Goal: Task Accomplishment & Management: Manage account settings

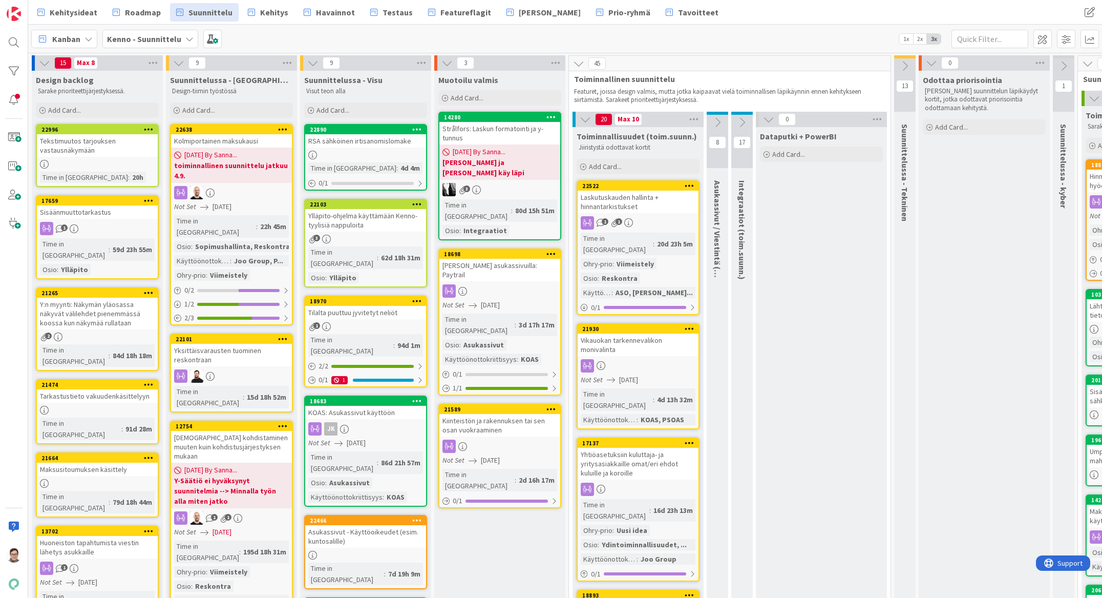
click at [10, 345] on div at bounding box center [14, 299] width 28 height 598
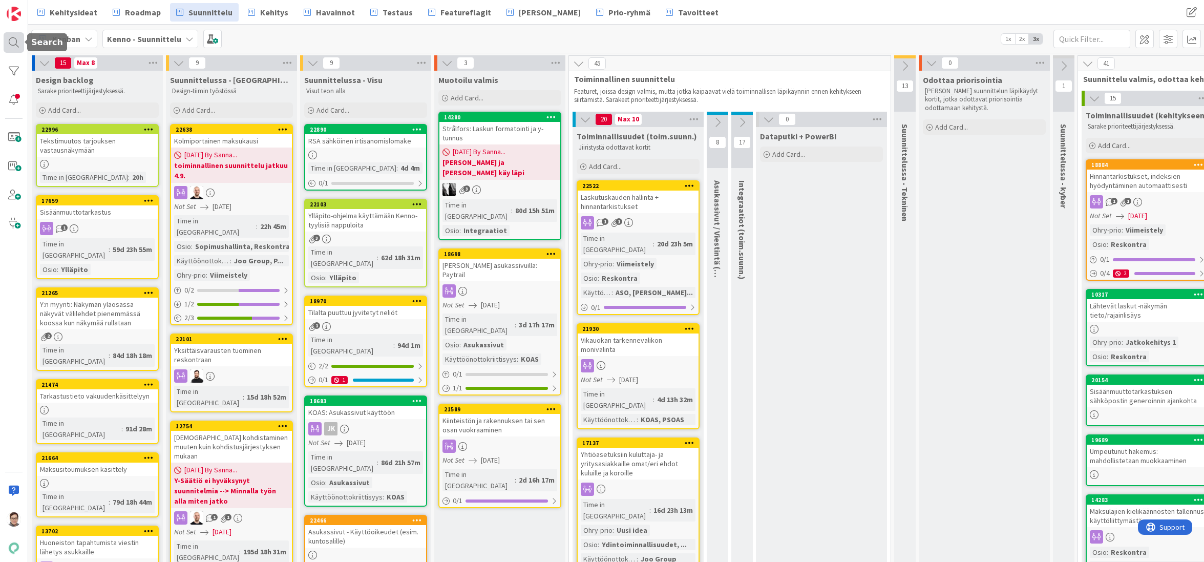
click at [13, 43] on div at bounding box center [14, 42] width 20 height 20
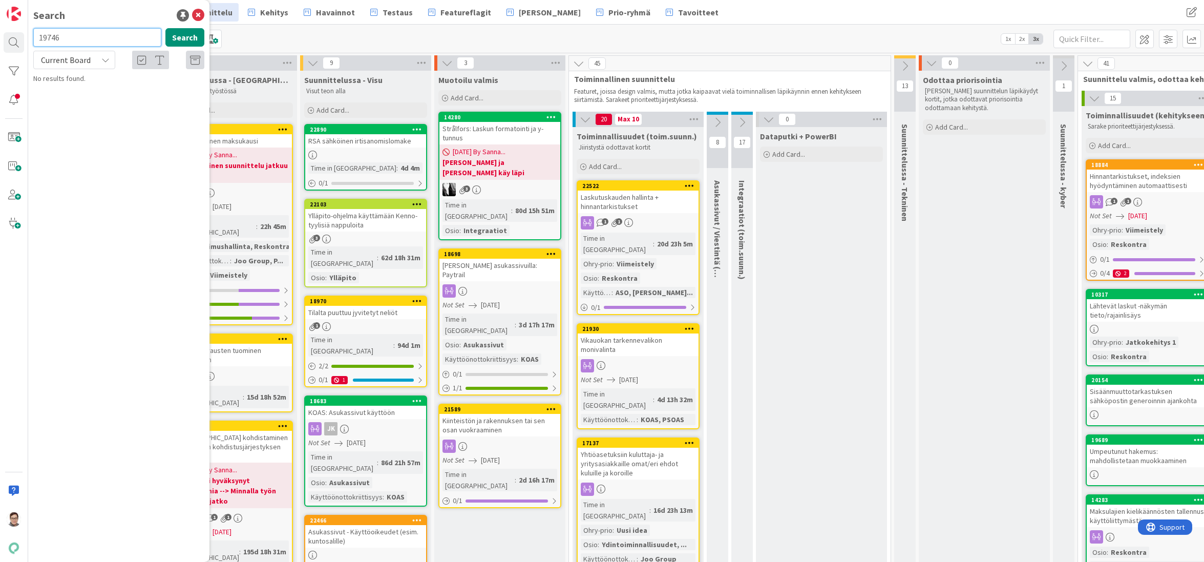
type input "19746"
click at [55, 57] on span "Current Board" at bounding box center [66, 60] width 50 height 10
click at [73, 103] on span "All Boards" at bounding box center [92, 102] width 107 height 15
click at [151, 85] on p "Psoas - tarjouskirjeen logo + allekirjoitus" at bounding box center [126, 90] width 157 height 11
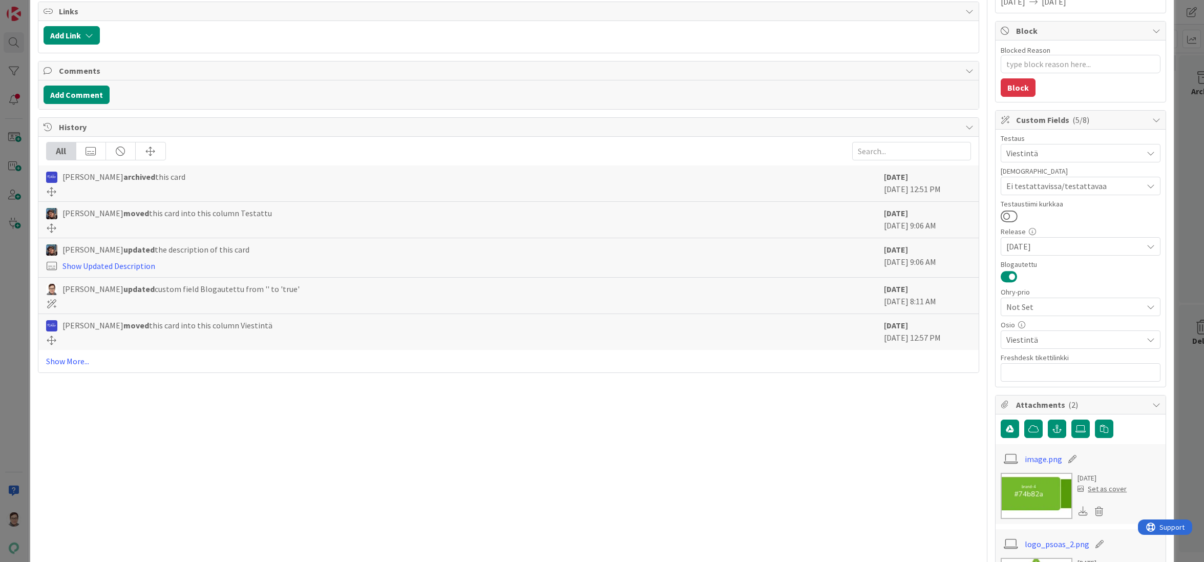
scroll to position [205, 0]
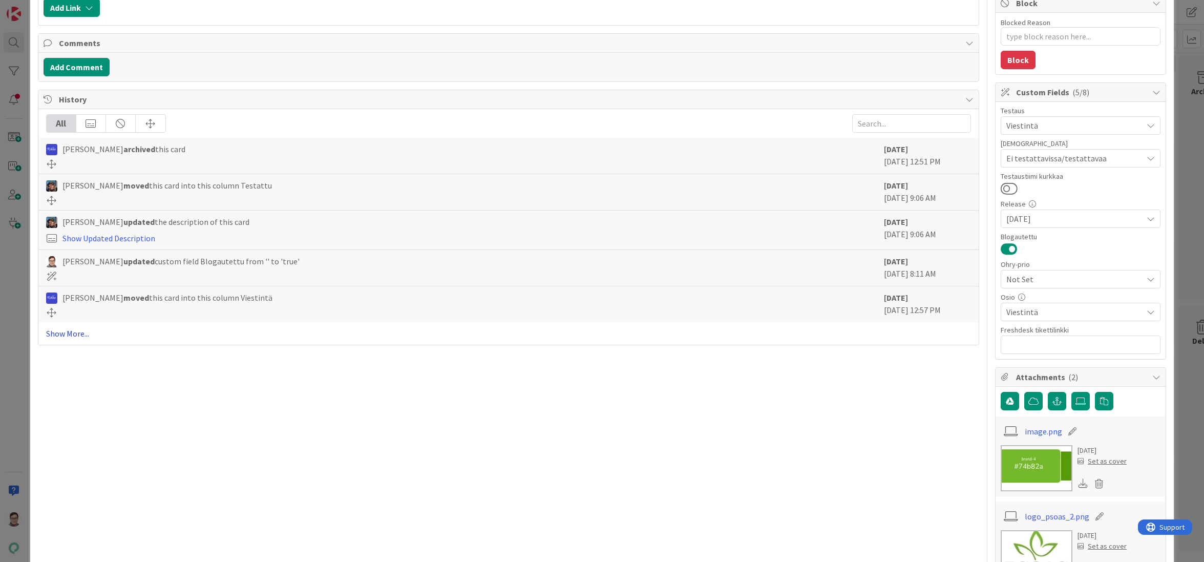
click at [75, 332] on link "Show More..." at bounding box center [508, 333] width 925 height 12
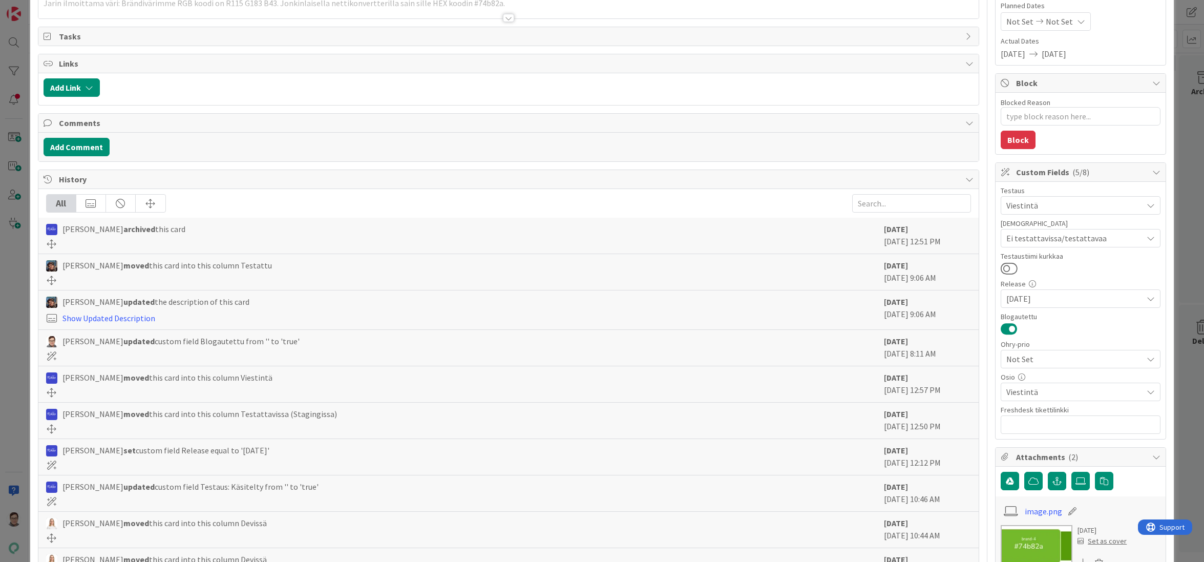
scroll to position [0, 0]
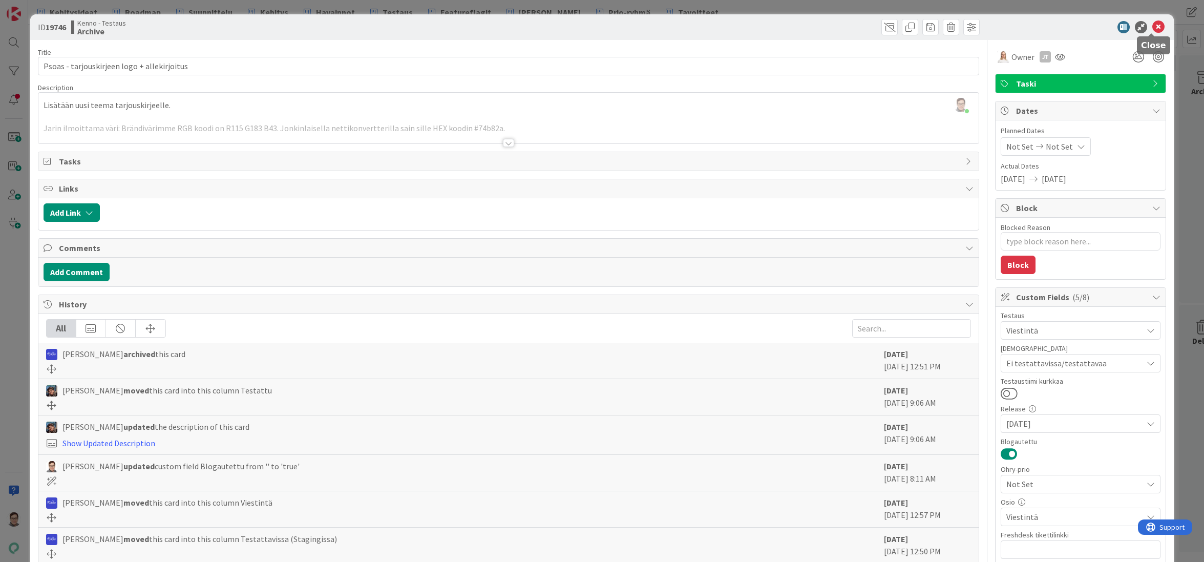
click at [1102, 25] on icon at bounding box center [1158, 27] width 12 height 12
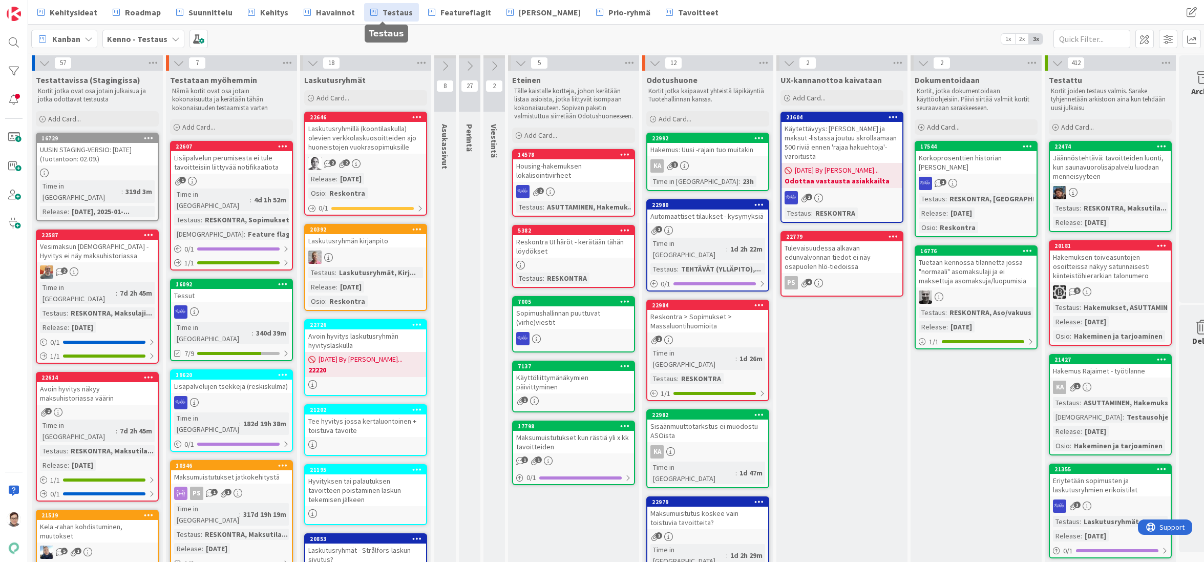
click at [388, 10] on span "Testaus" at bounding box center [398, 12] width 30 height 12
click at [9, 68] on div at bounding box center [14, 71] width 20 height 20
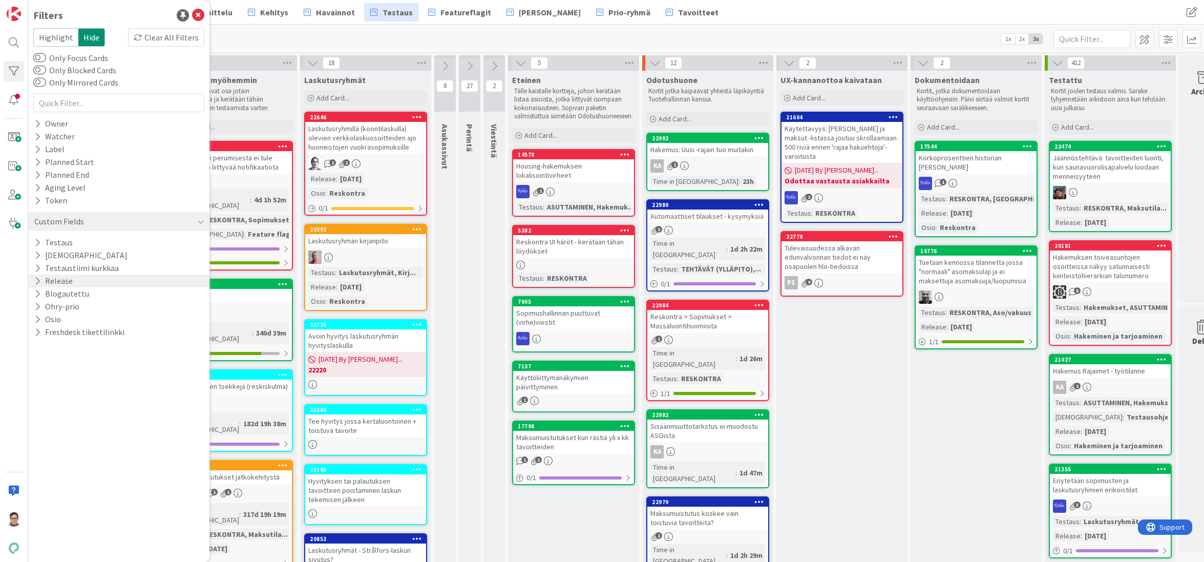
click at [62, 281] on button "Release" at bounding box center [53, 281] width 40 height 13
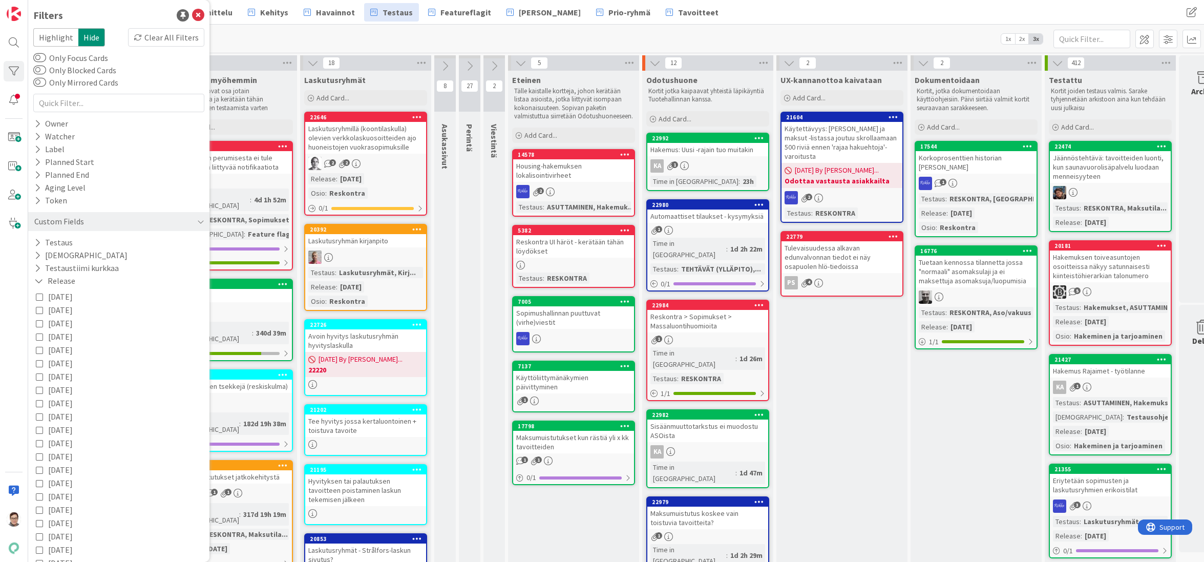
click at [40, 297] on icon at bounding box center [39, 296] width 7 height 7
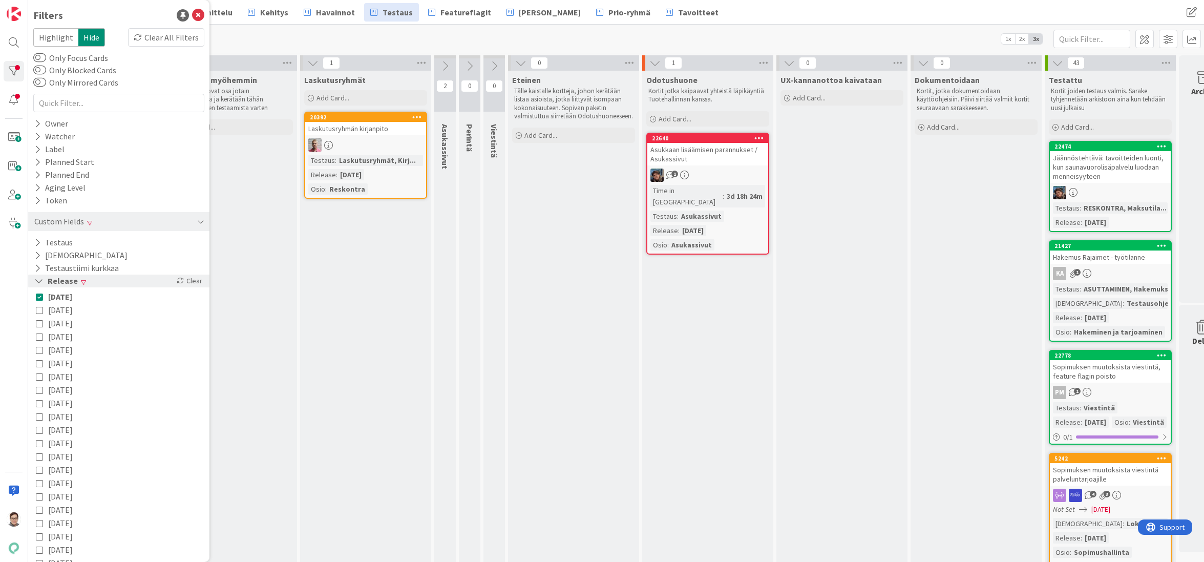
click at [34, 281] on icon at bounding box center [38, 281] width 9 height 9
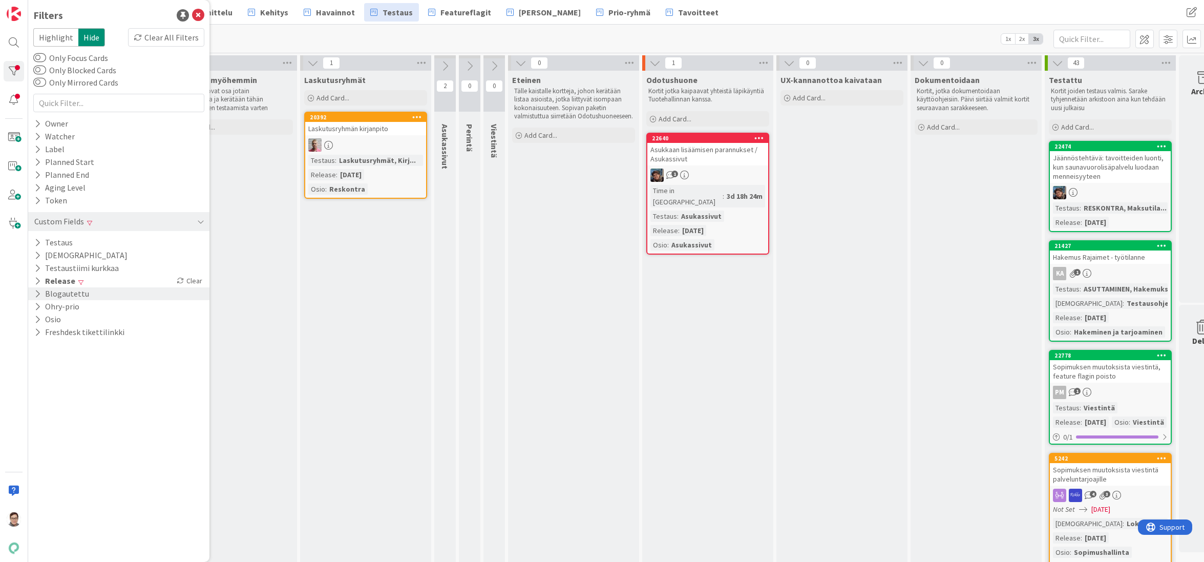
click at [34, 293] on icon at bounding box center [37, 293] width 7 height 9
click at [173, 310] on div "Off" at bounding box center [173, 308] width 55 height 11
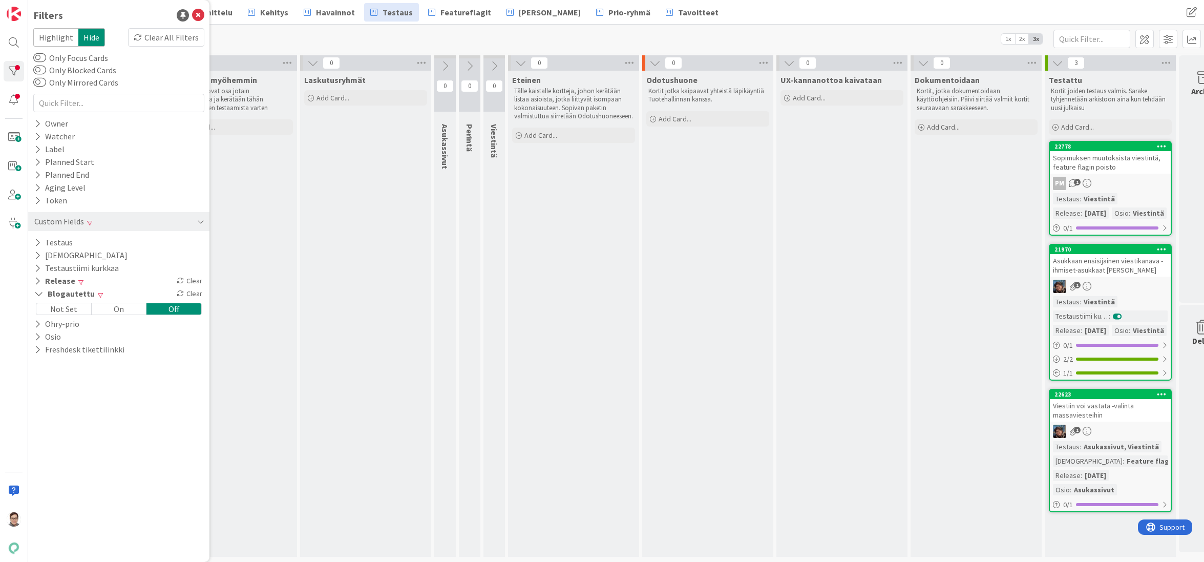
click at [249, 296] on div "Testataan myöhemmin Nämä kortit ovat osa jotain kokonaisuutta ja kerätään tähän…" at bounding box center [231, 314] width 131 height 486
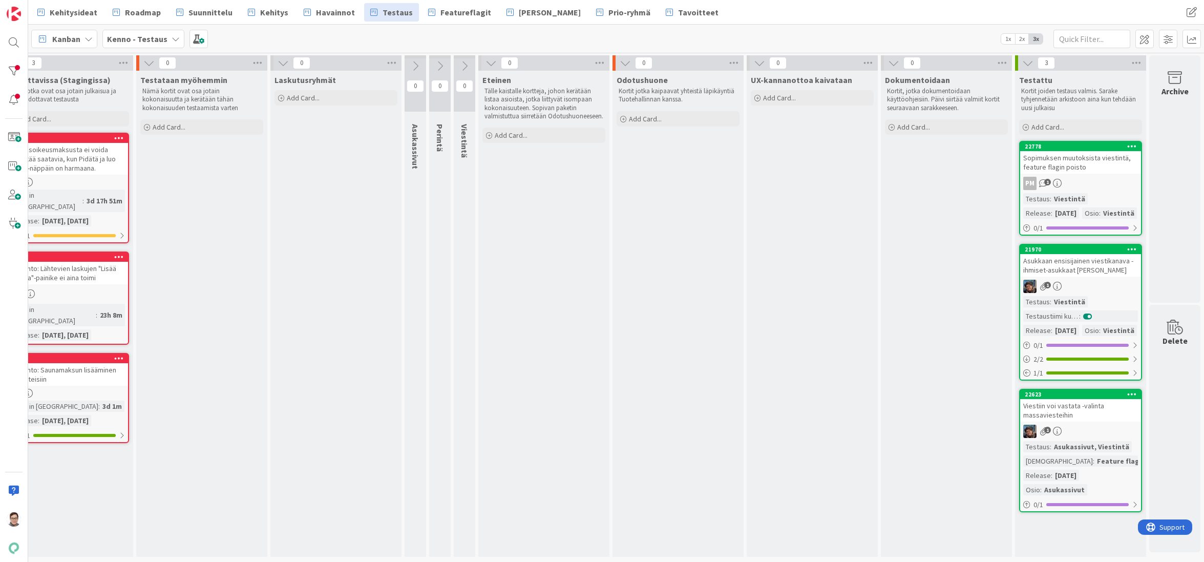
scroll to position [0, 37]
click at [5, 71] on div at bounding box center [14, 71] width 20 height 20
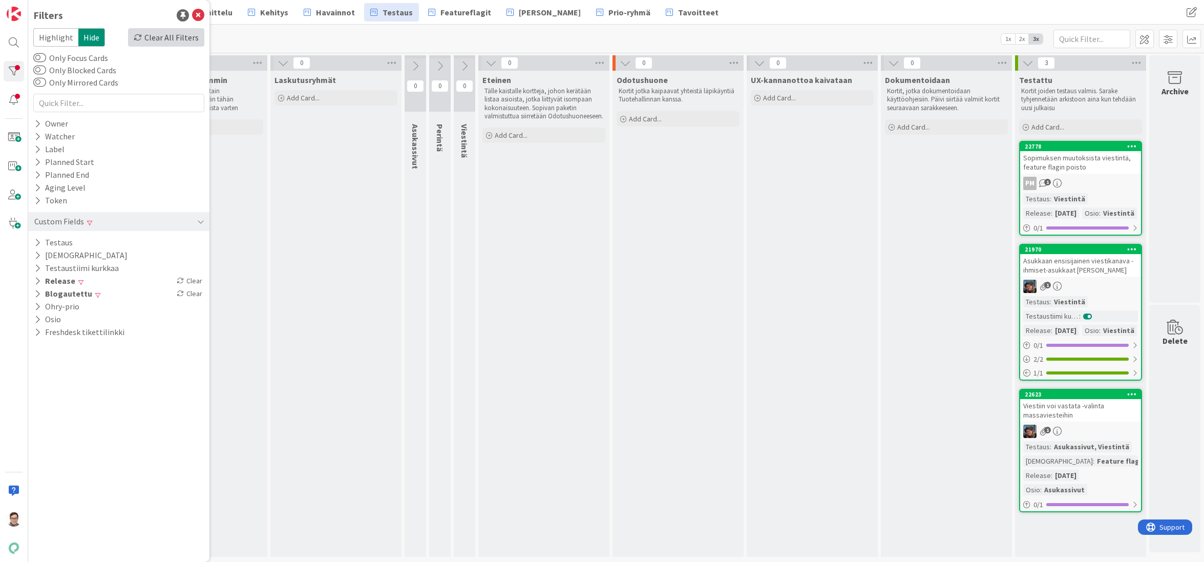
click at [183, 40] on div "Clear All Filters" at bounding box center [166, 37] width 76 height 18
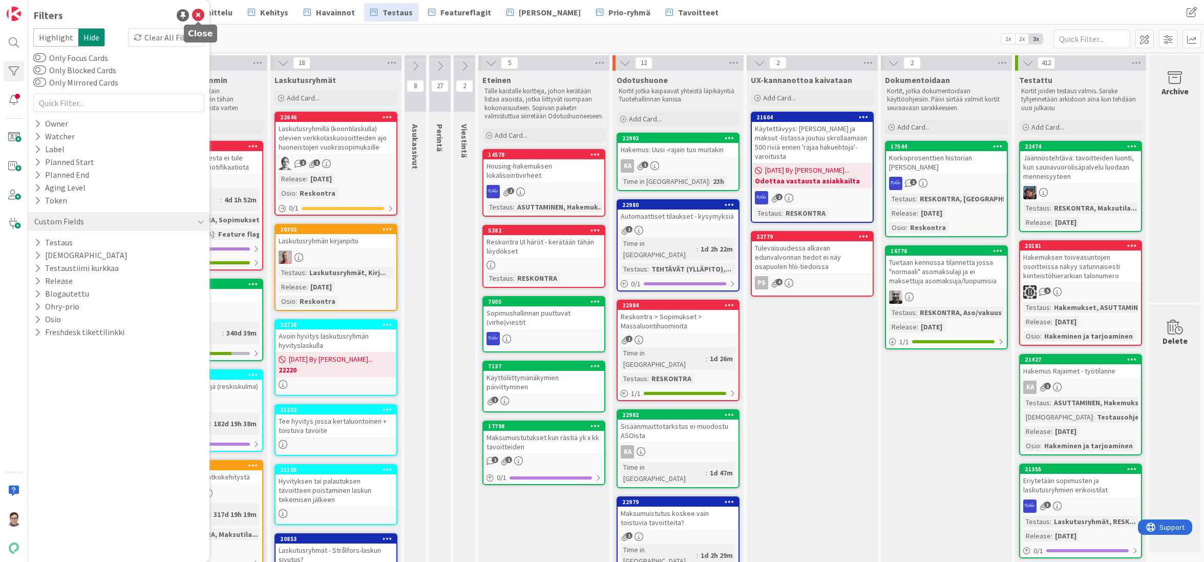
click at [197, 16] on icon at bounding box center [198, 15] width 12 height 12
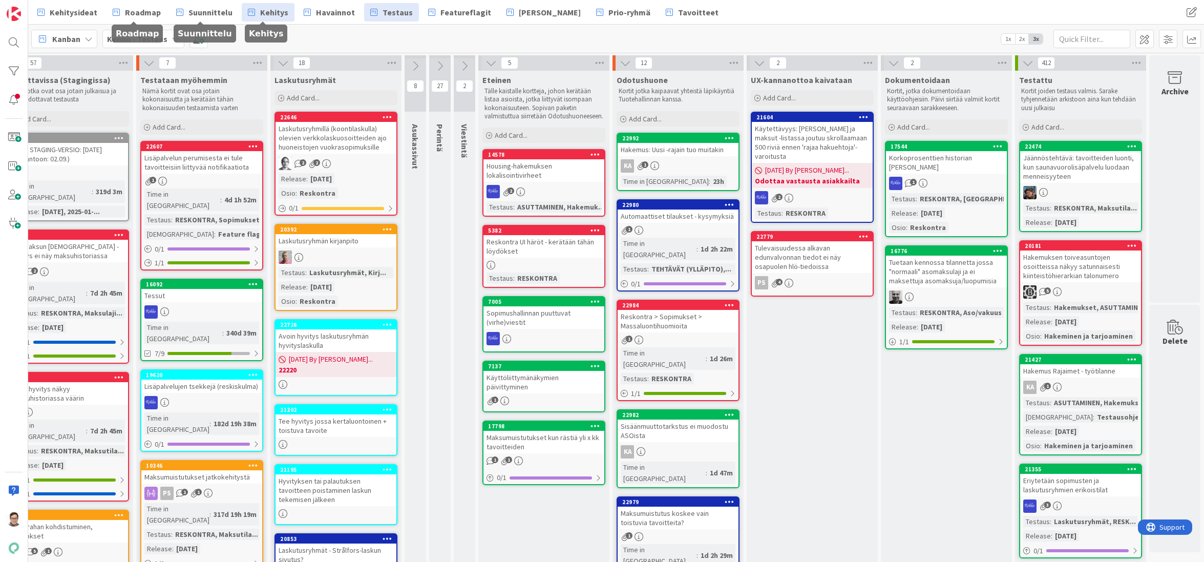
click at [262, 16] on span "Kehitys" at bounding box center [274, 12] width 28 height 12
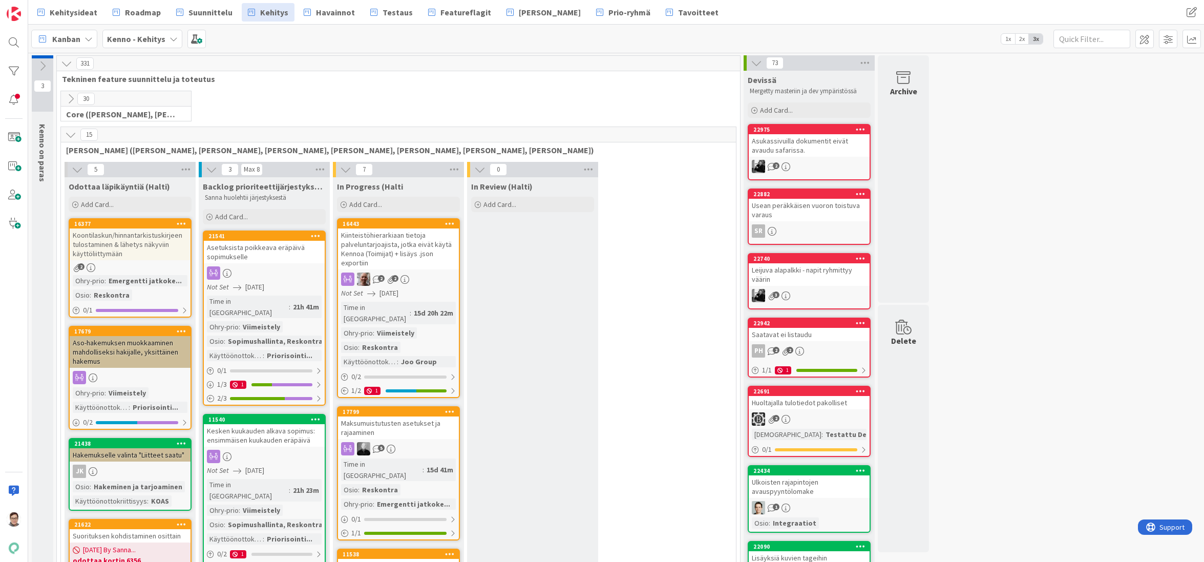
click at [72, 136] on icon at bounding box center [70, 134] width 11 height 11
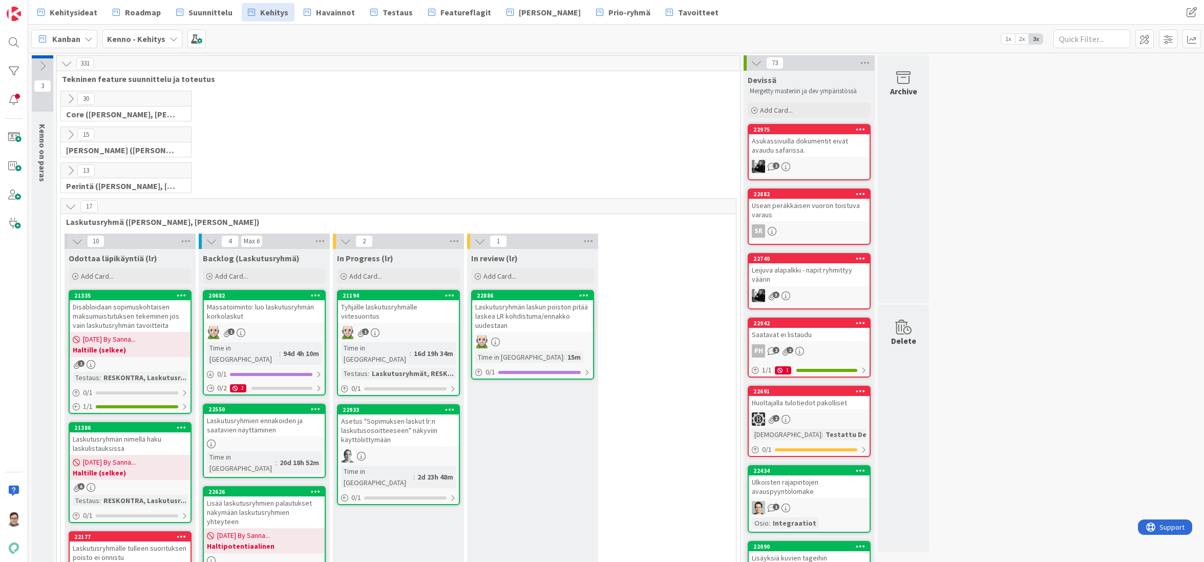
click at [68, 205] on icon at bounding box center [70, 206] width 11 height 11
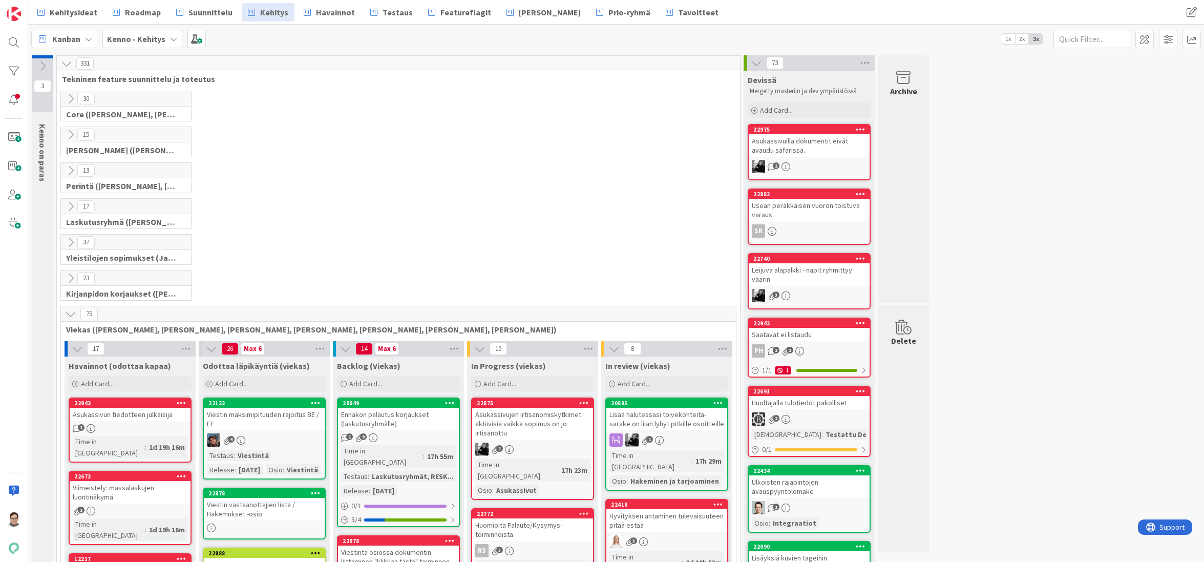
click at [70, 276] on icon at bounding box center [70, 277] width 11 height 11
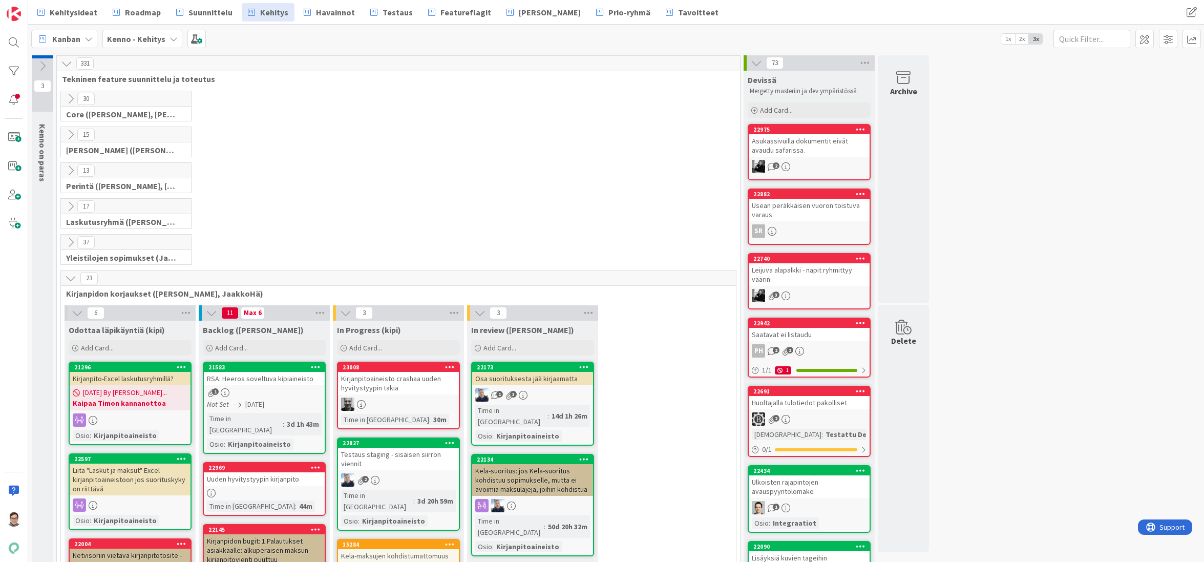
click at [263, 390] on div "1" at bounding box center [264, 392] width 121 height 9
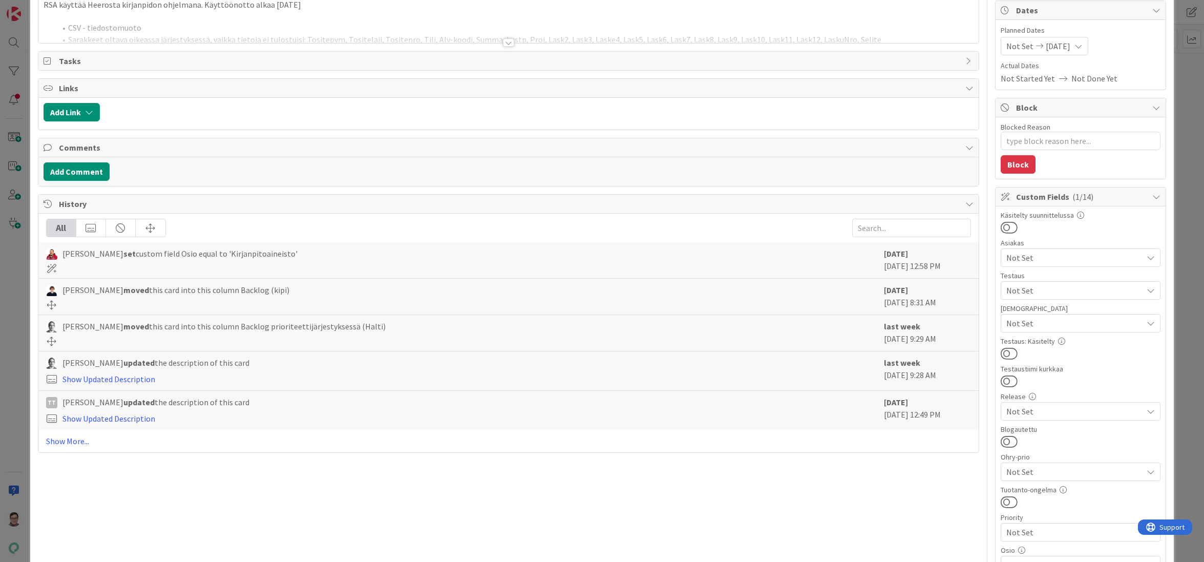
scroll to position [102, 0]
click at [76, 441] on link "Show More..." at bounding box center [508, 439] width 925 height 12
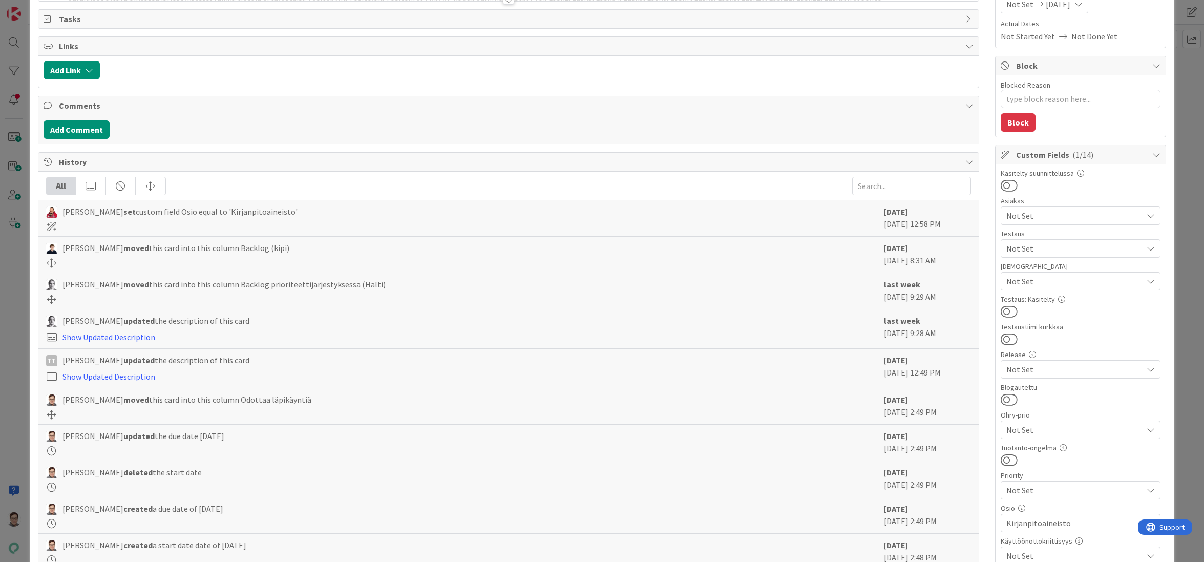
scroll to position [0, 0]
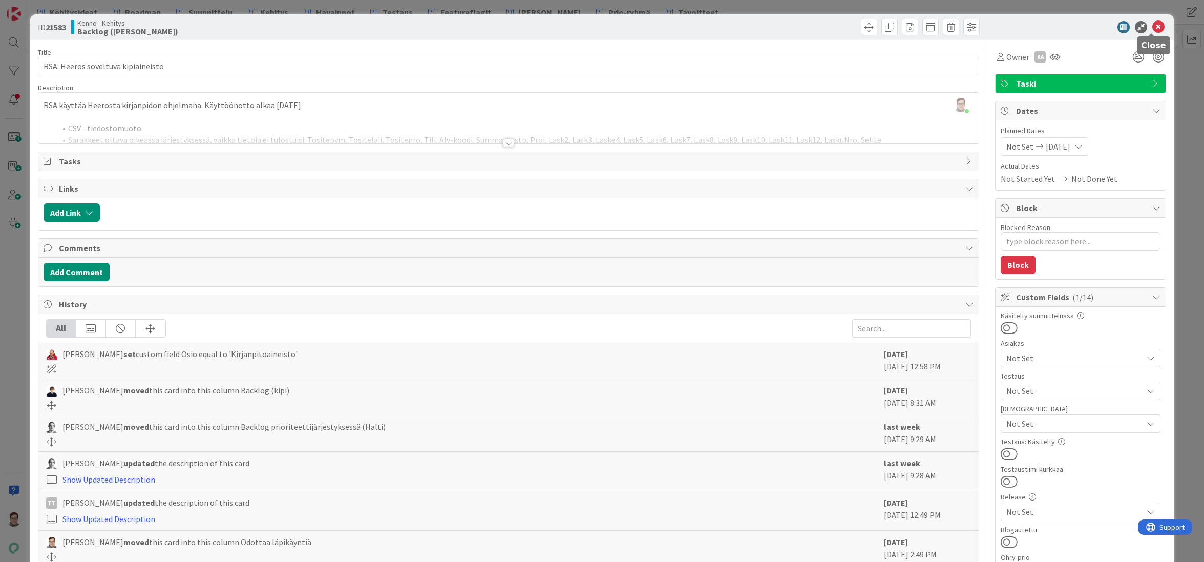
click at [1102, 29] on icon at bounding box center [1158, 27] width 12 height 12
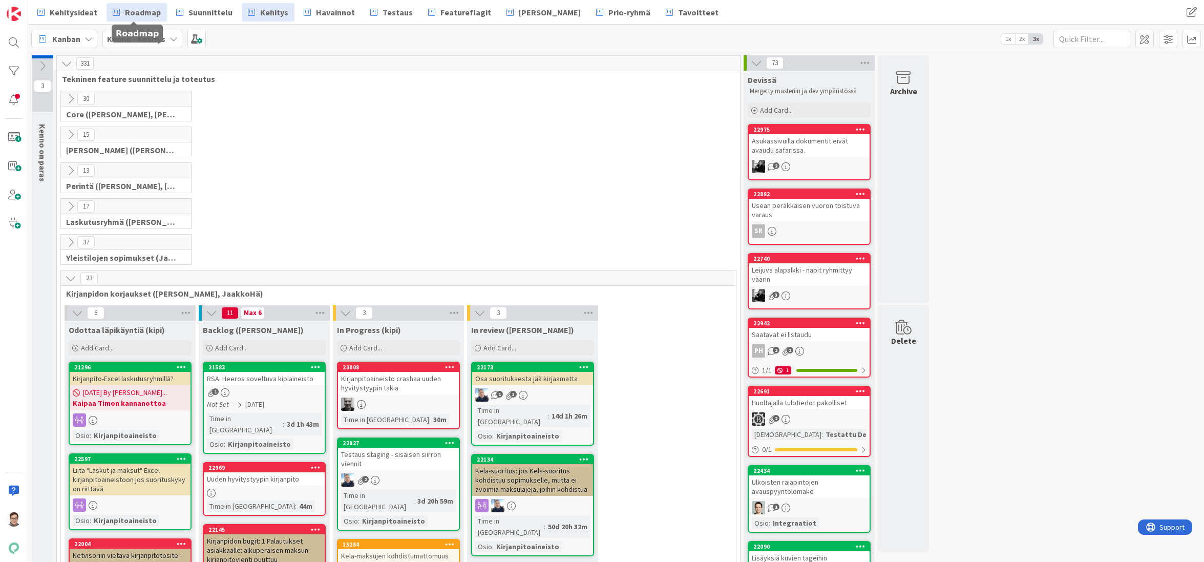
click at [137, 15] on span "Roadmap" at bounding box center [143, 12] width 36 height 12
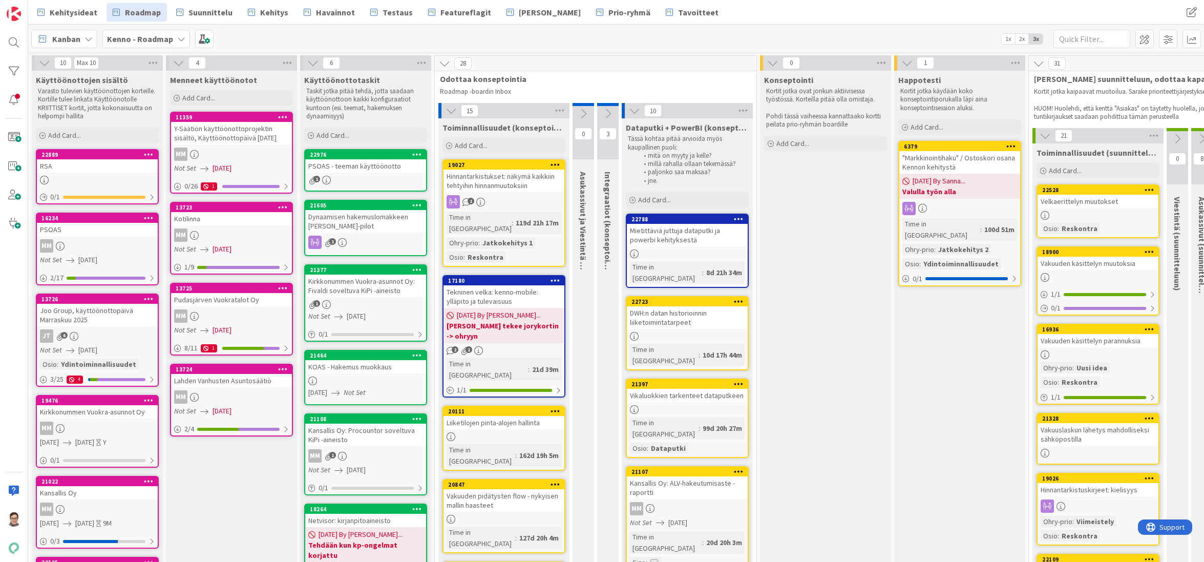
click at [367, 167] on div "PSOAS - teeman käyttöönotto" at bounding box center [365, 165] width 121 height 13
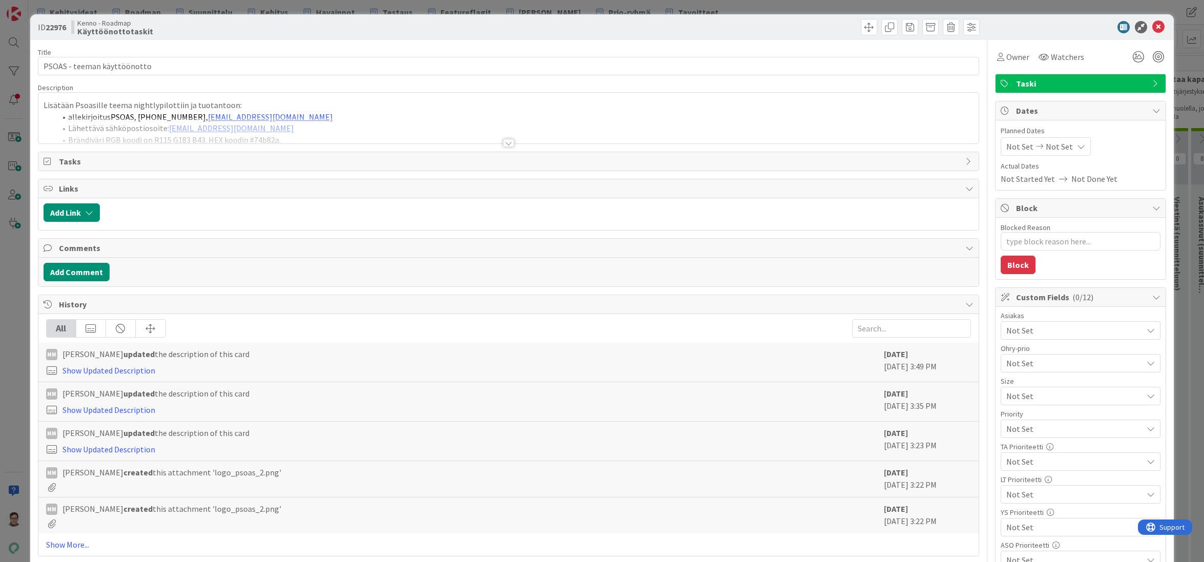
click at [504, 142] on div at bounding box center [508, 143] width 11 height 8
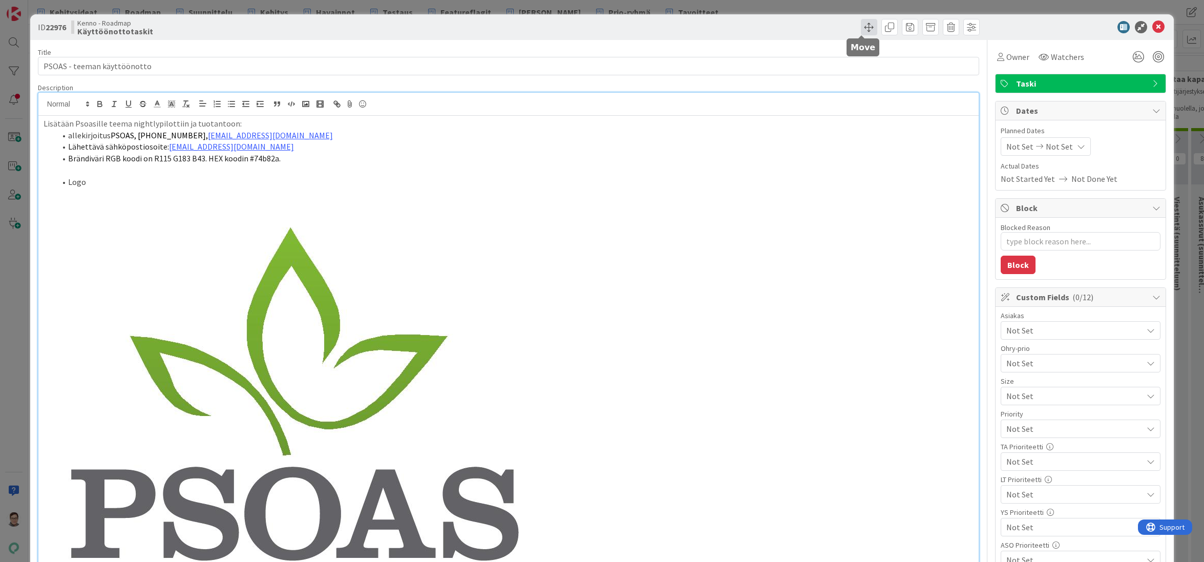
click at [862, 26] on span at bounding box center [869, 27] width 16 height 16
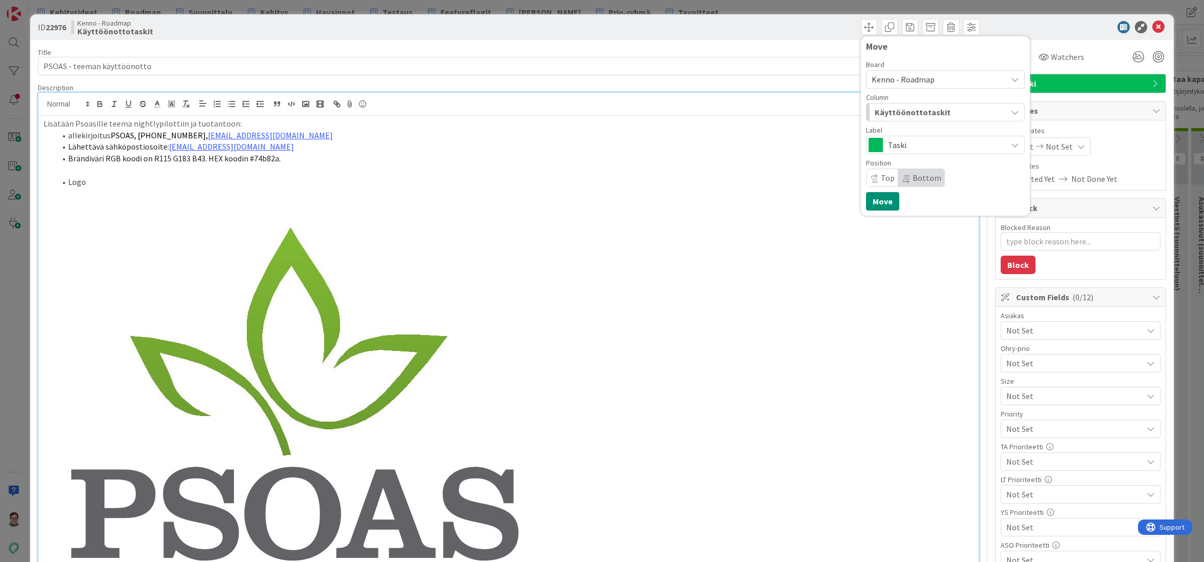
click at [911, 78] on span "Kenno - Roadmap" at bounding box center [903, 79] width 63 height 10
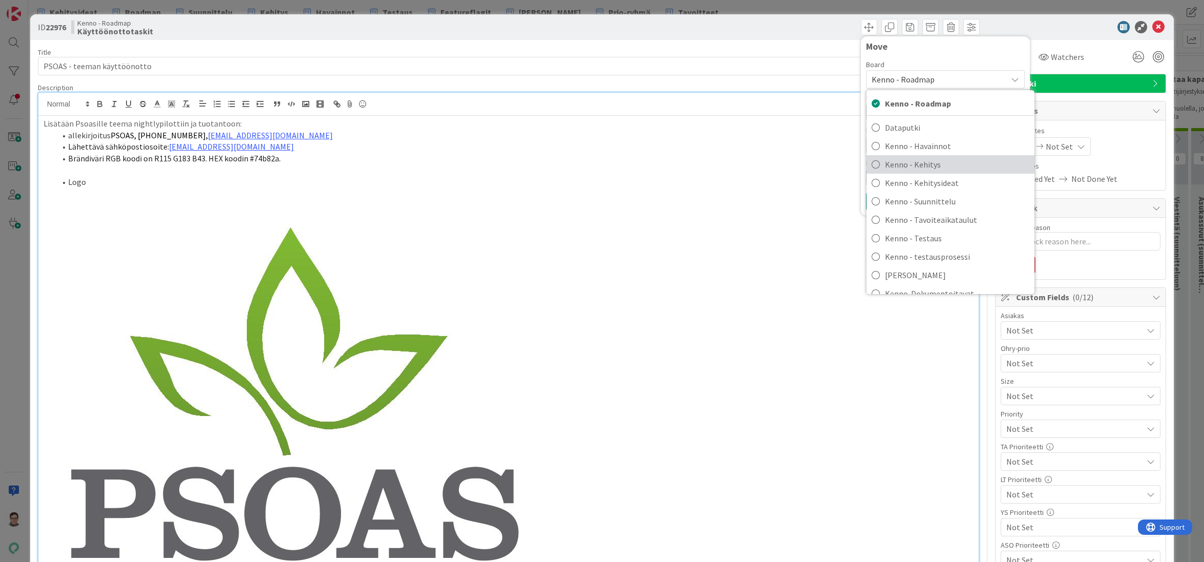
click at [913, 164] on span "Kenno - Kehitys" at bounding box center [957, 164] width 144 height 15
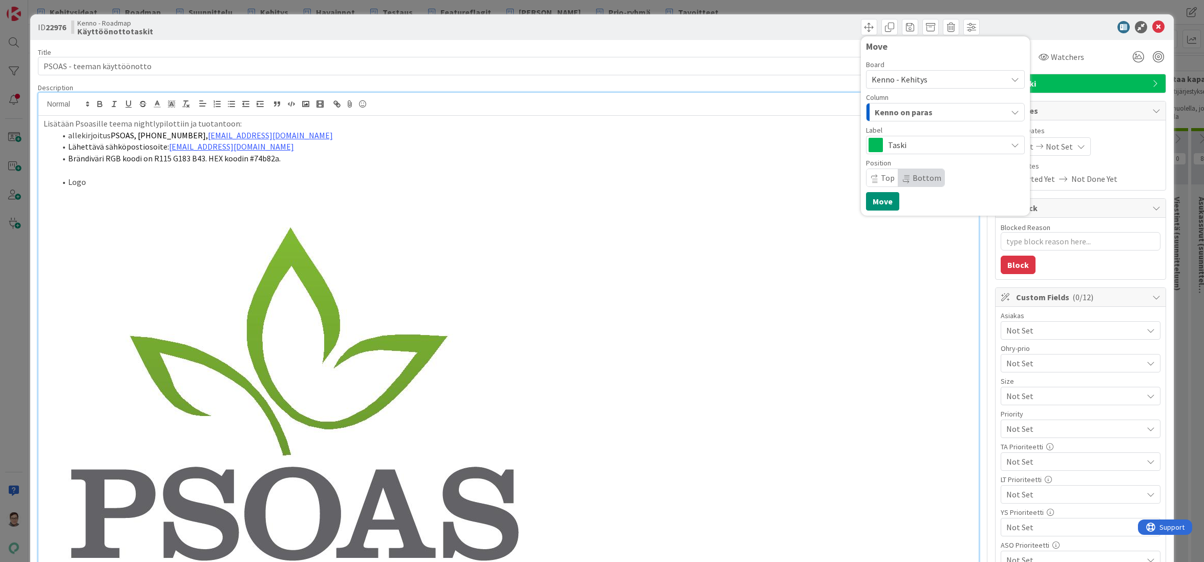
click at [909, 108] on span "Kenno on paras" at bounding box center [904, 112] width 58 height 13
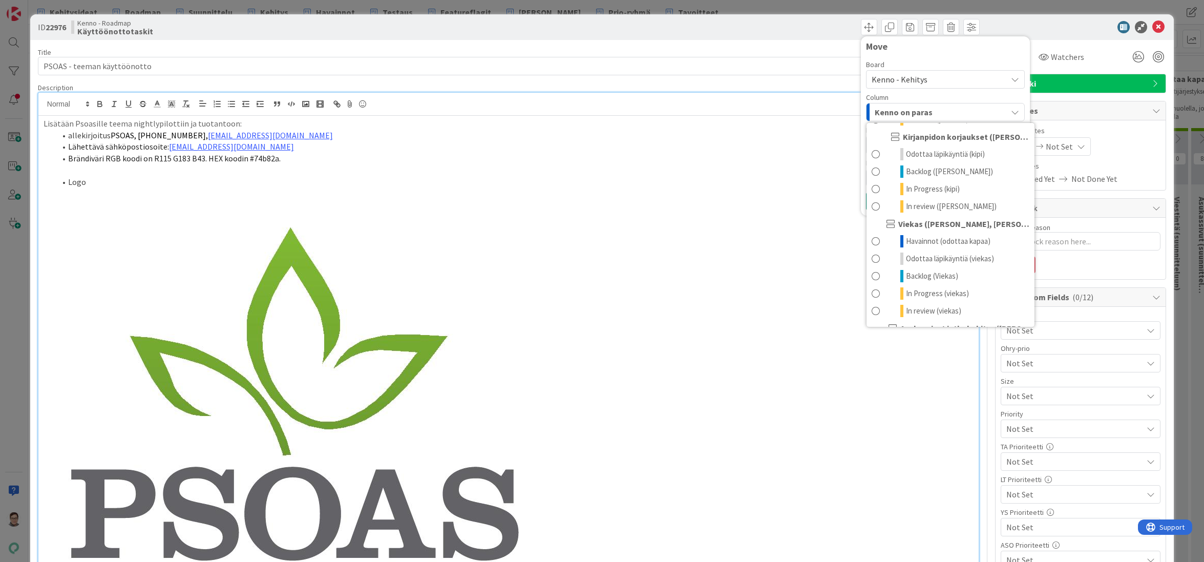
scroll to position [512, 0]
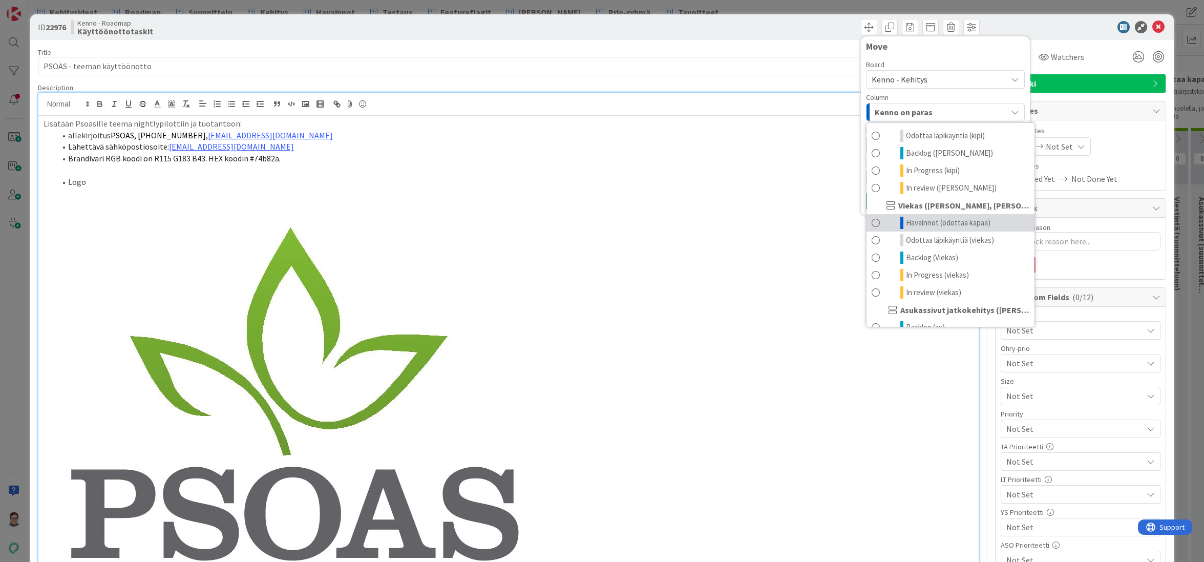
click at [917, 221] on span "Havainnot (odottaa kapaa)" at bounding box center [948, 223] width 85 height 12
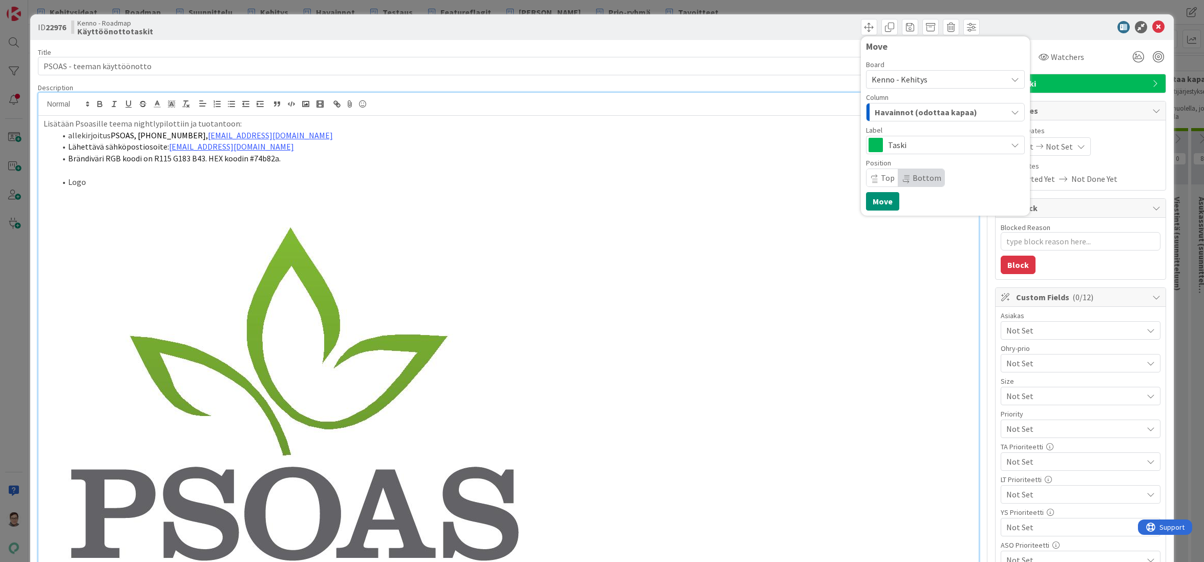
click at [881, 182] on span "Top" at bounding box center [888, 178] width 14 height 10
click at [879, 201] on button "Move" at bounding box center [882, 201] width 33 height 18
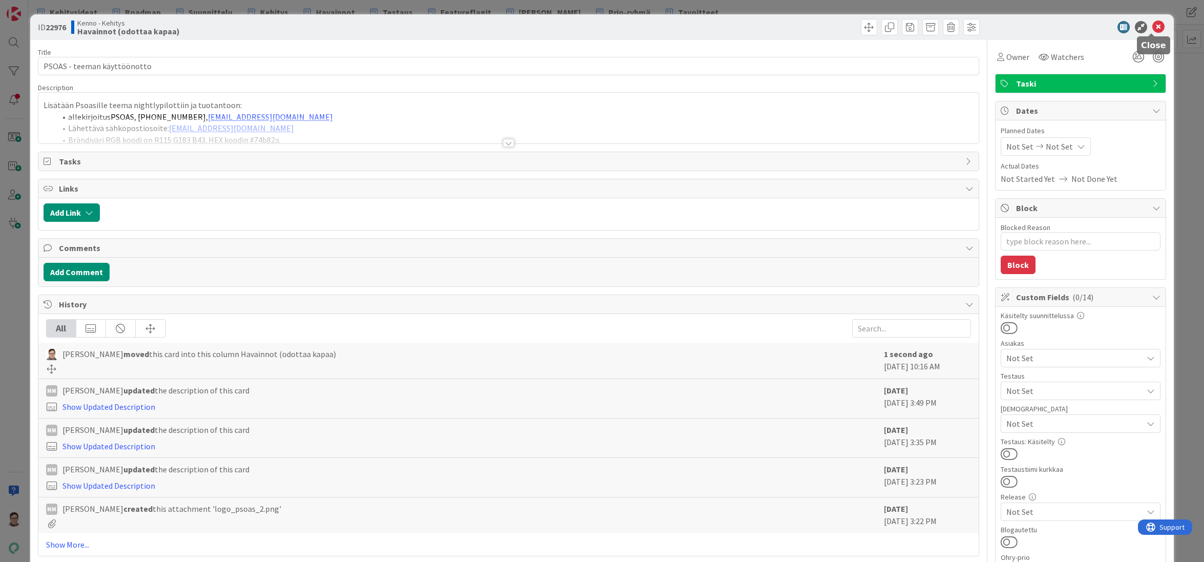
click at [1102, 28] on icon at bounding box center [1158, 27] width 12 height 12
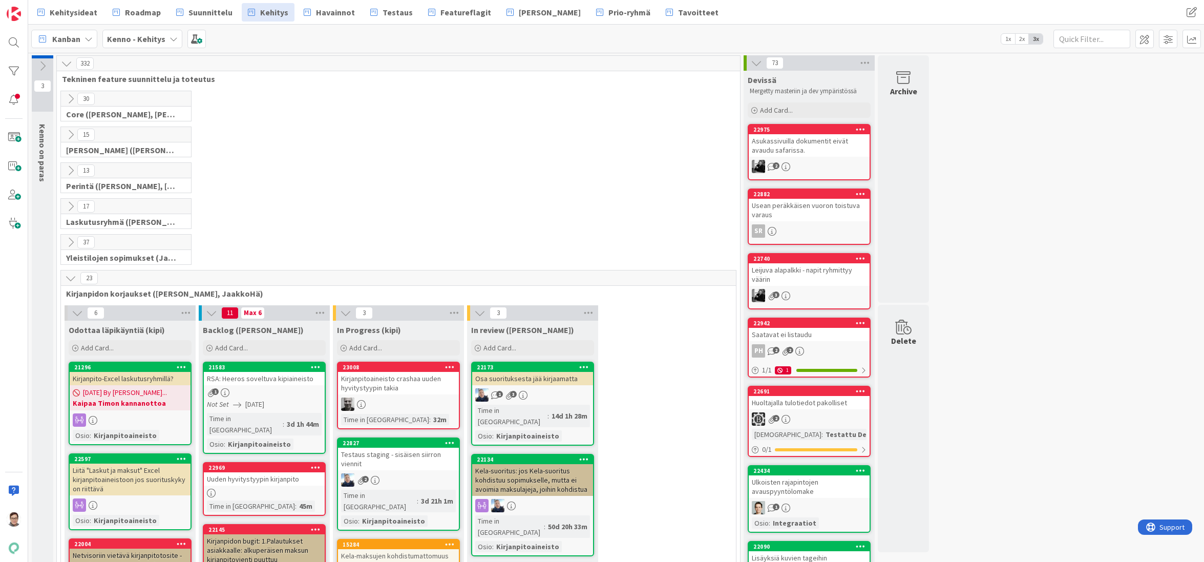
click at [70, 276] on icon at bounding box center [70, 277] width 11 height 11
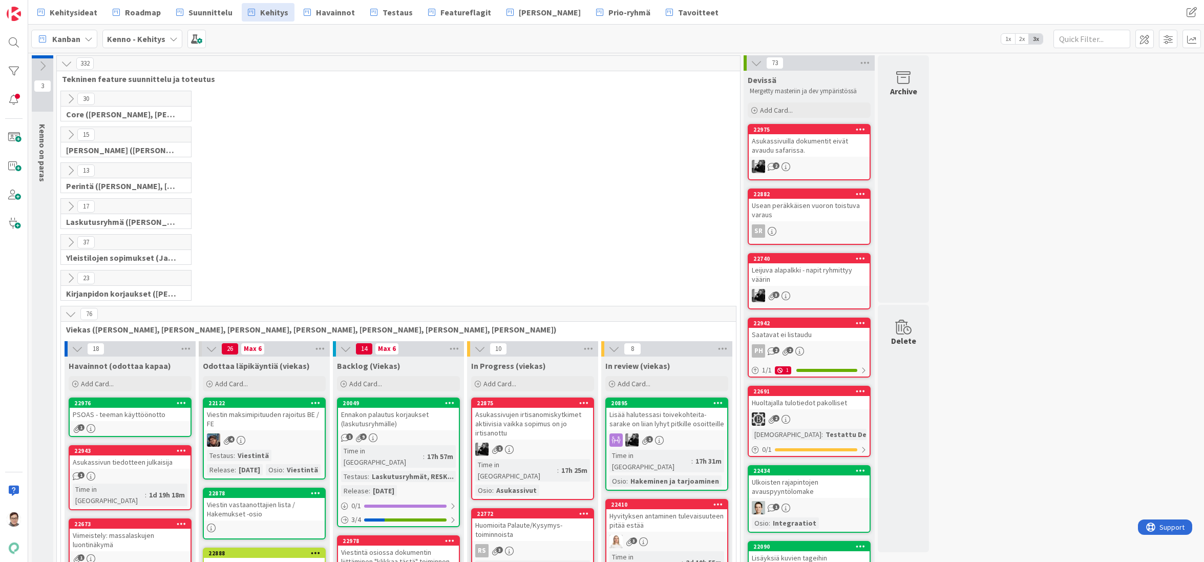
click at [123, 416] on div "PSOAS - teeman käyttöönotto" at bounding box center [130, 414] width 121 height 13
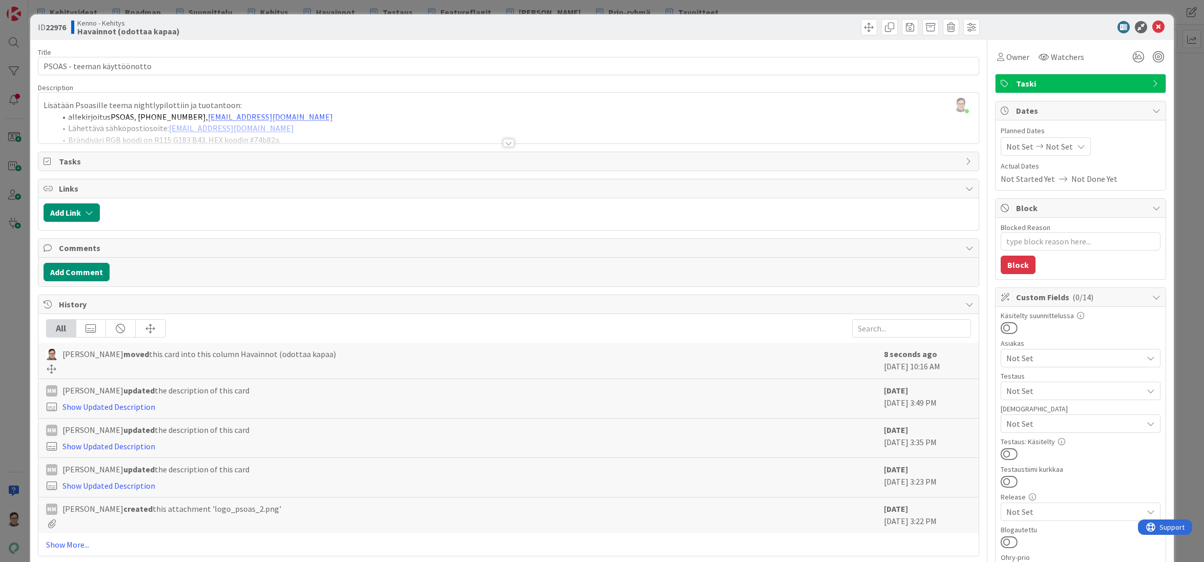
type textarea "x"
click at [1102, 27] on icon at bounding box center [1158, 27] width 12 height 12
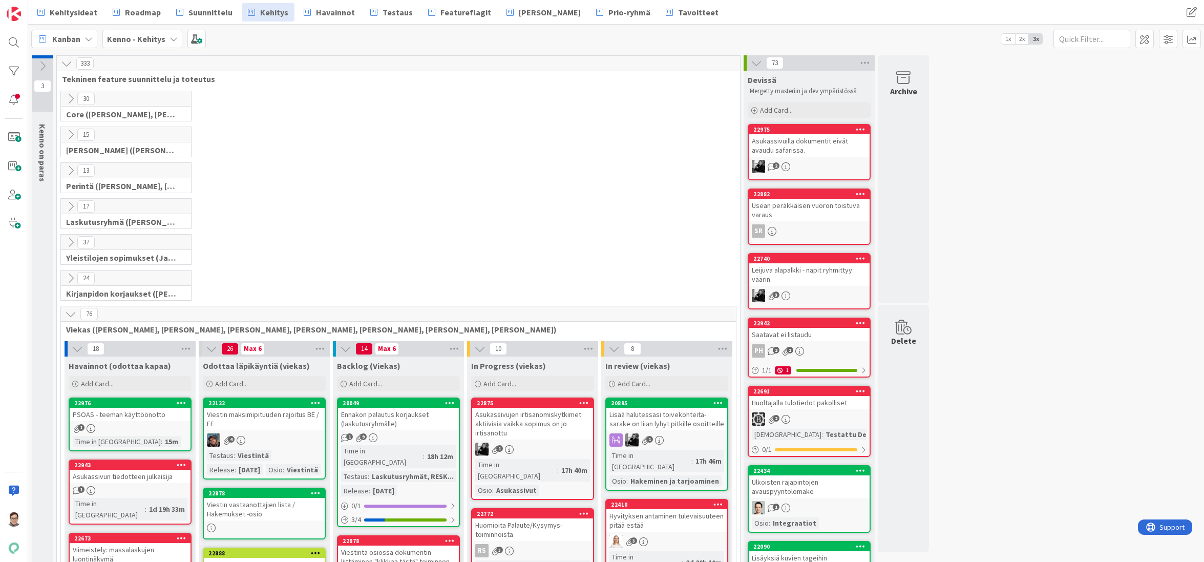
click at [69, 134] on icon at bounding box center [70, 134] width 11 height 11
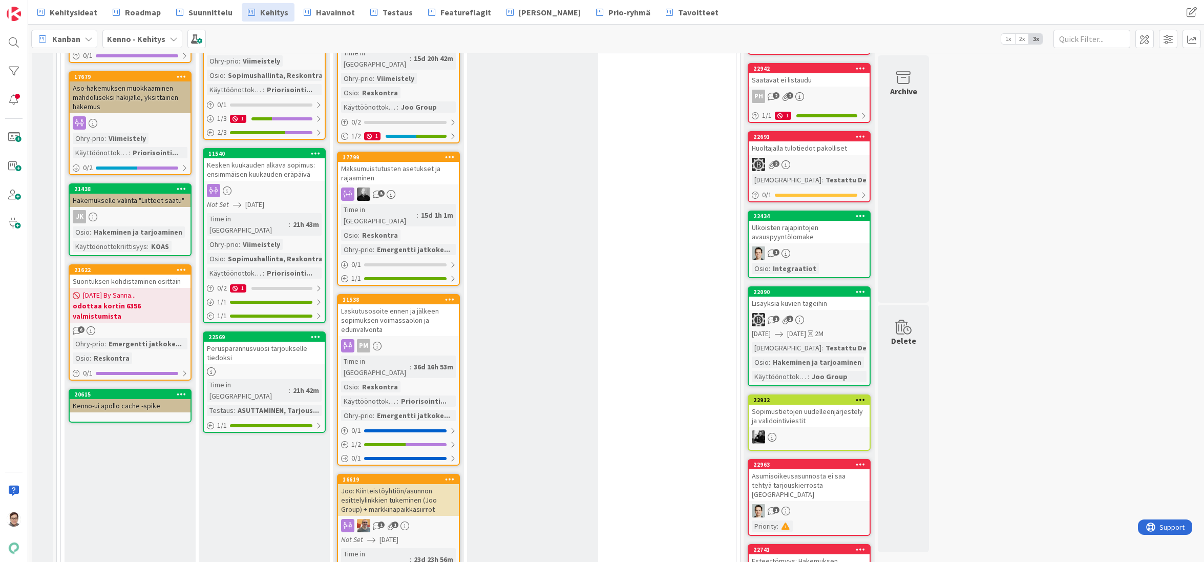
scroll to position [102, 0]
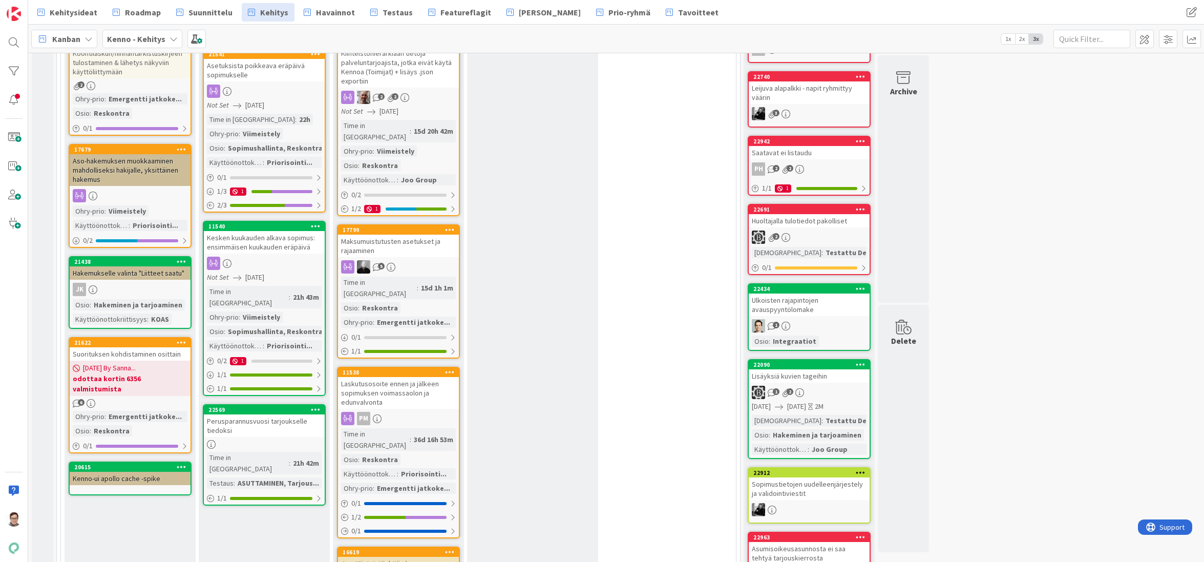
scroll to position [205, 0]
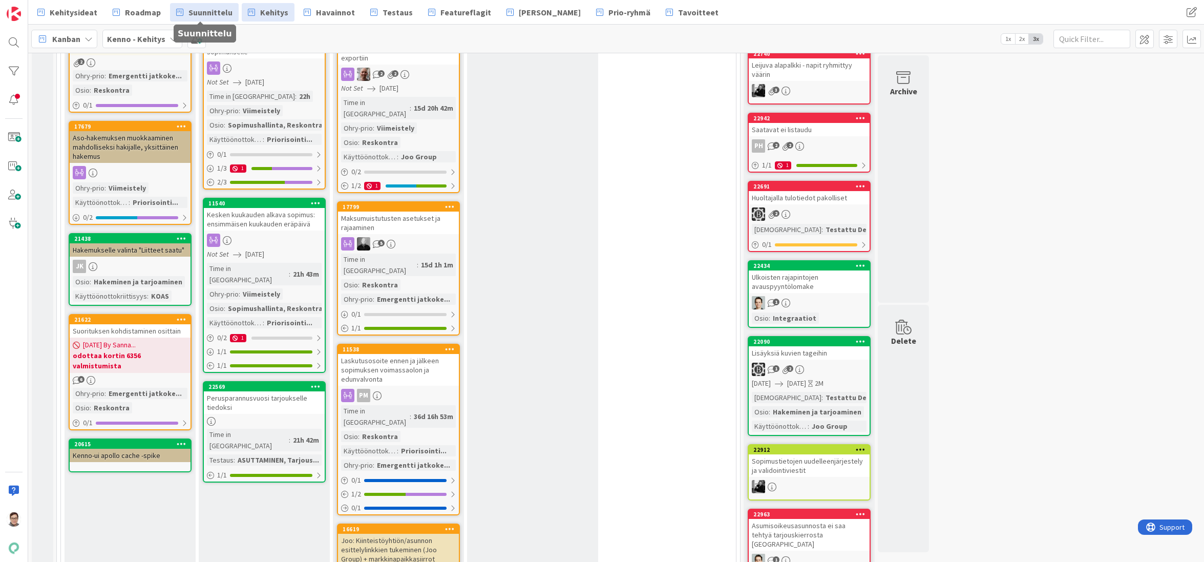
click at [208, 17] on span "Suunnittelu" at bounding box center [210, 12] width 44 height 12
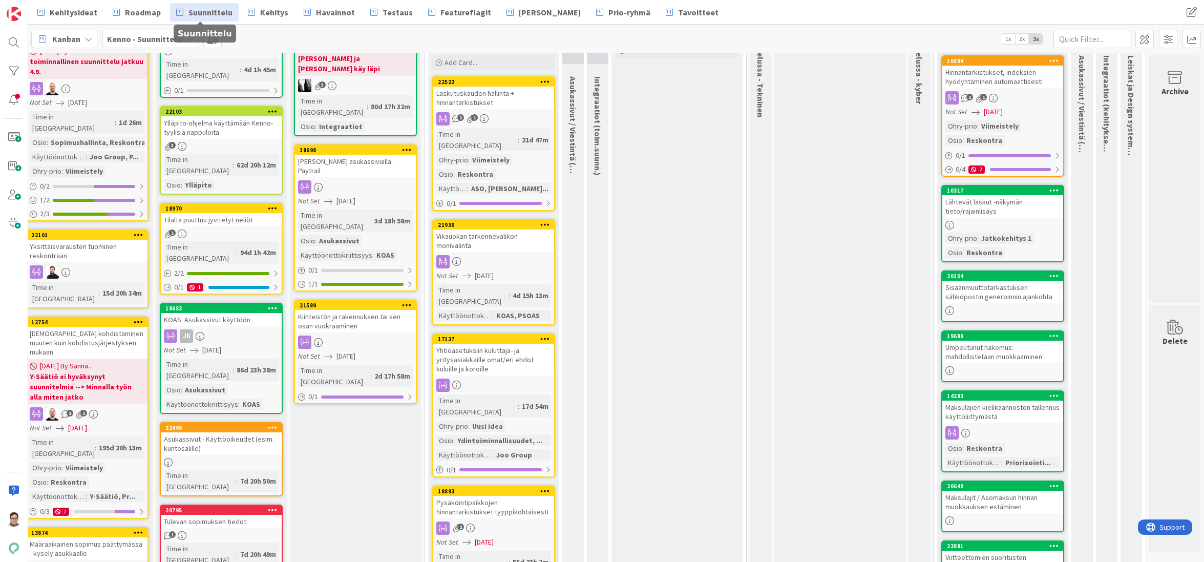
scroll to position [0, 152]
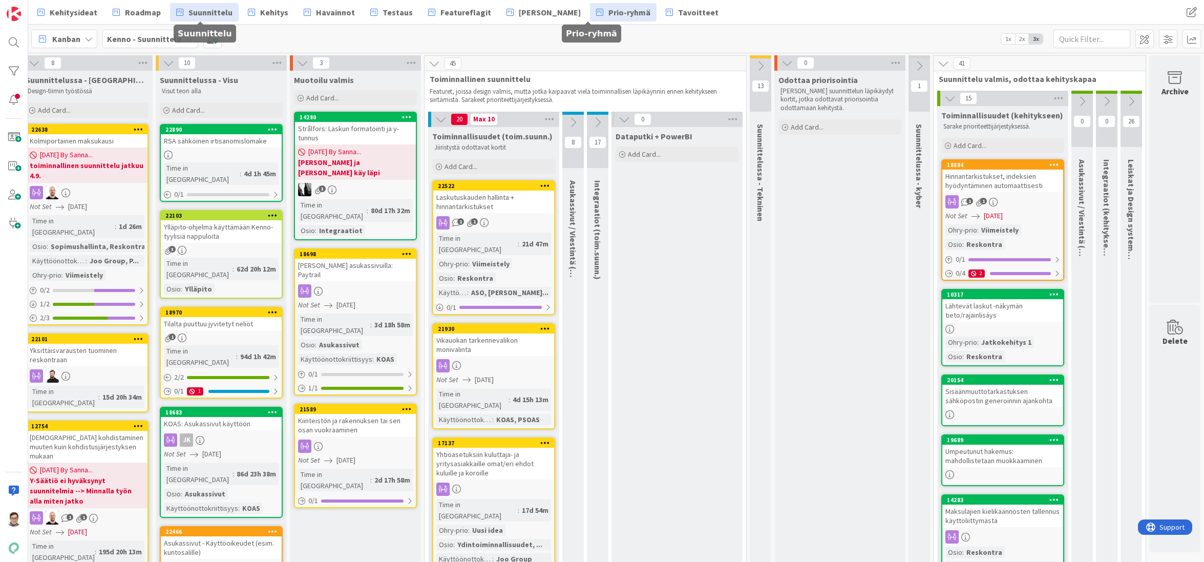
click at [608, 12] on span "Prio-ryhmä" at bounding box center [629, 12] width 42 height 12
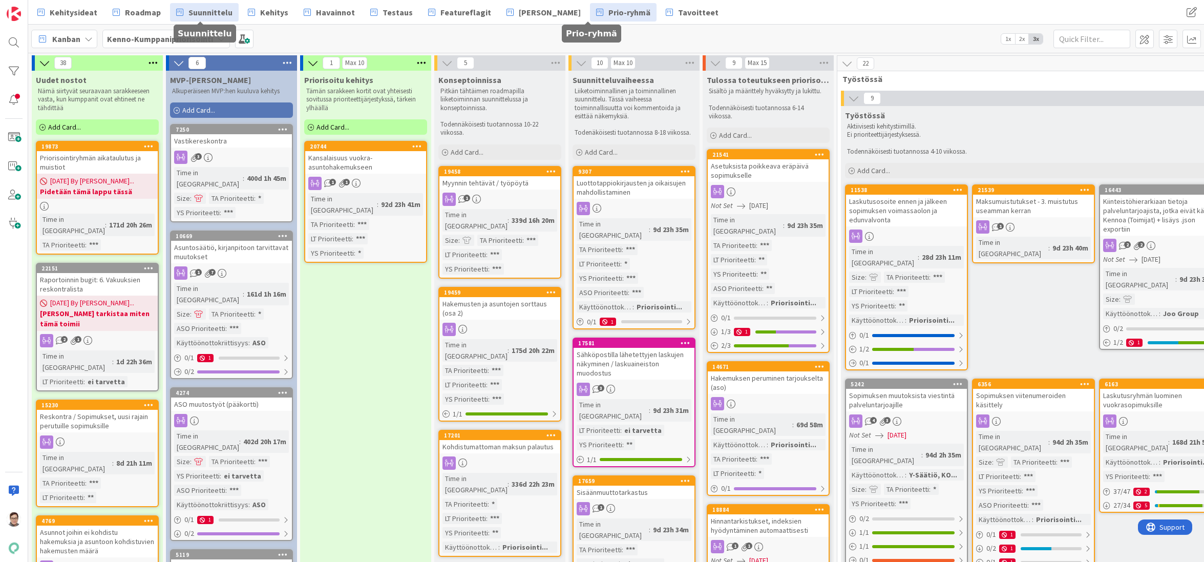
click at [197, 10] on span "Suunnittelu" at bounding box center [210, 12] width 44 height 12
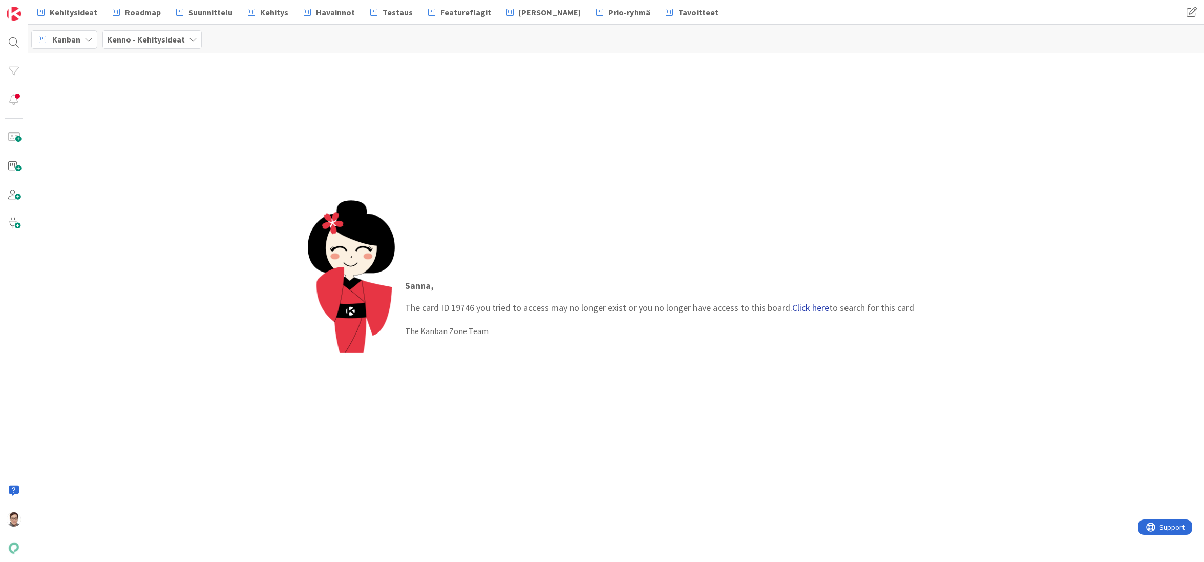
click at [813, 307] on link "Click here" at bounding box center [810, 308] width 37 height 12
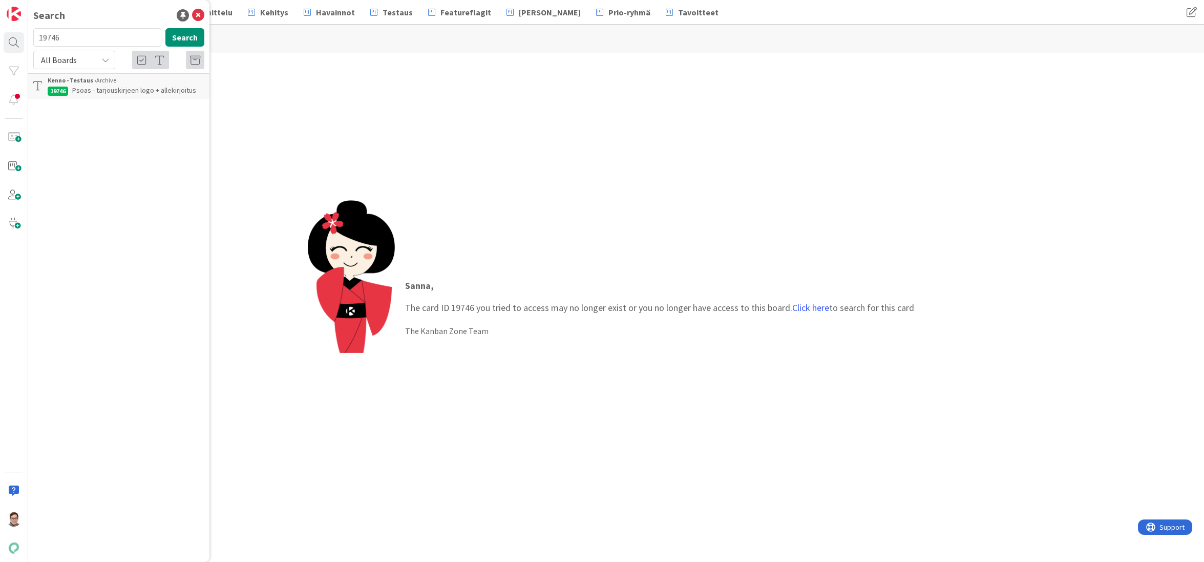
click at [147, 86] on span "Psoas - tarjouskirjeen logo + allekirjoitus" at bounding box center [134, 90] width 124 height 9
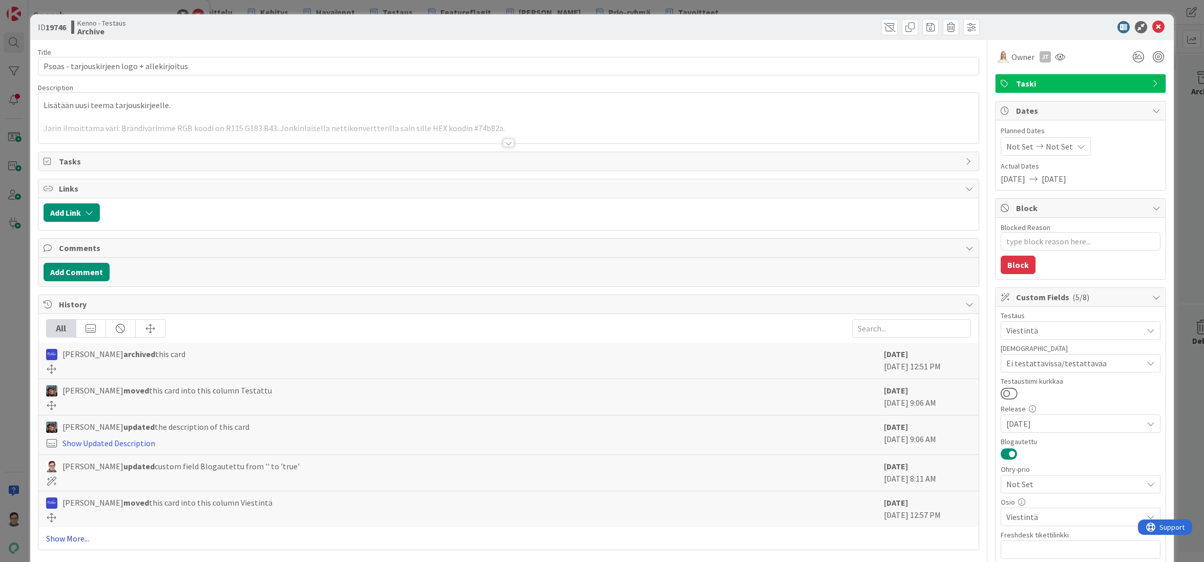
type textarea "x"
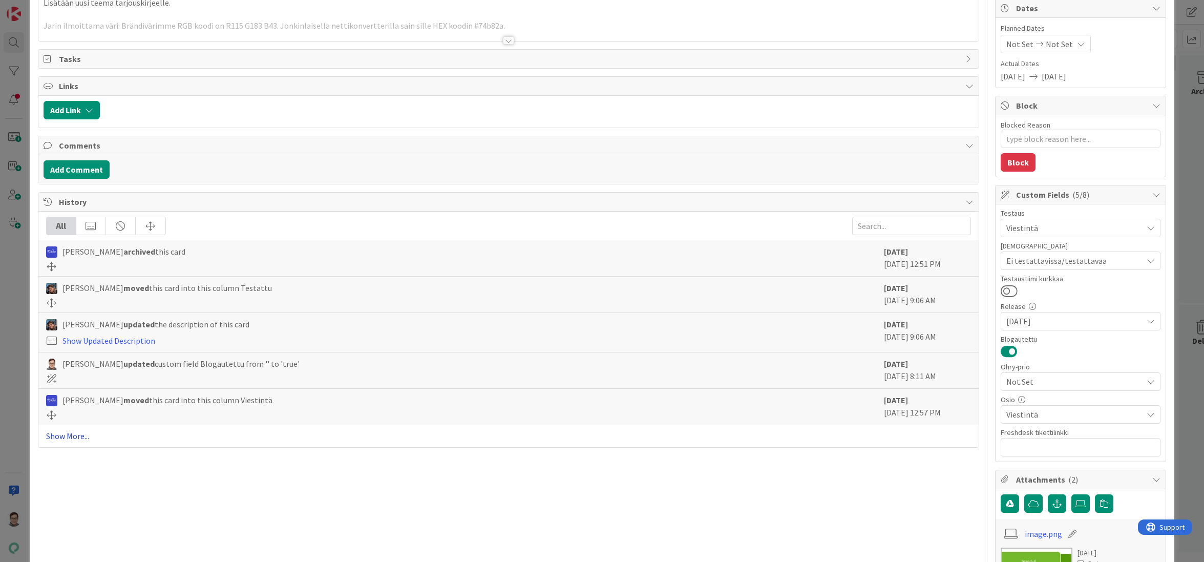
click at [61, 434] on link "Show More..." at bounding box center [508, 436] width 925 height 12
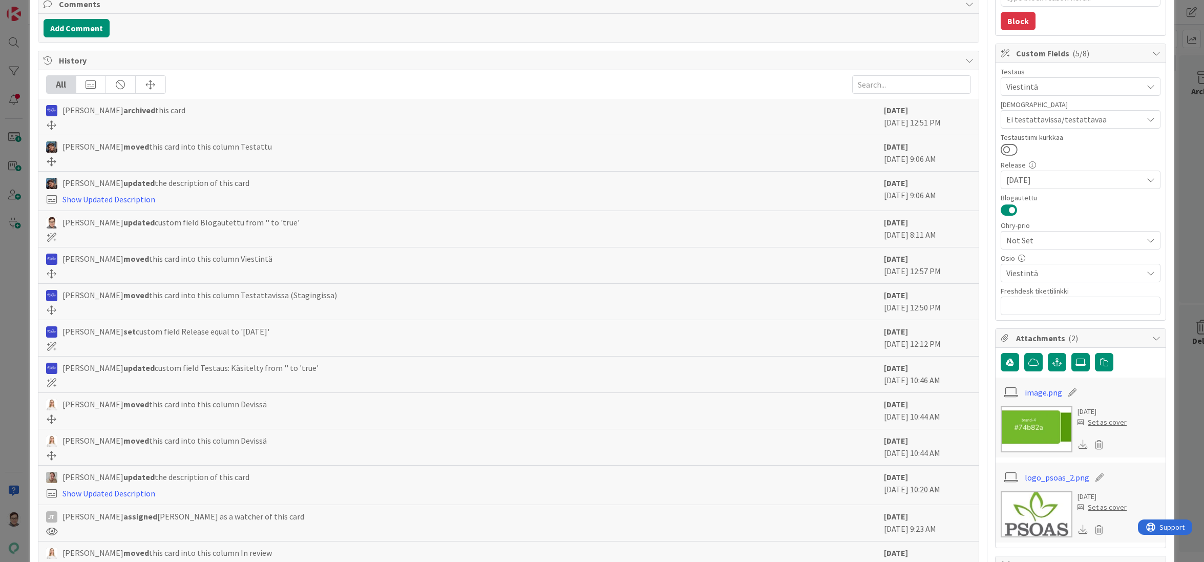
scroll to position [256, 0]
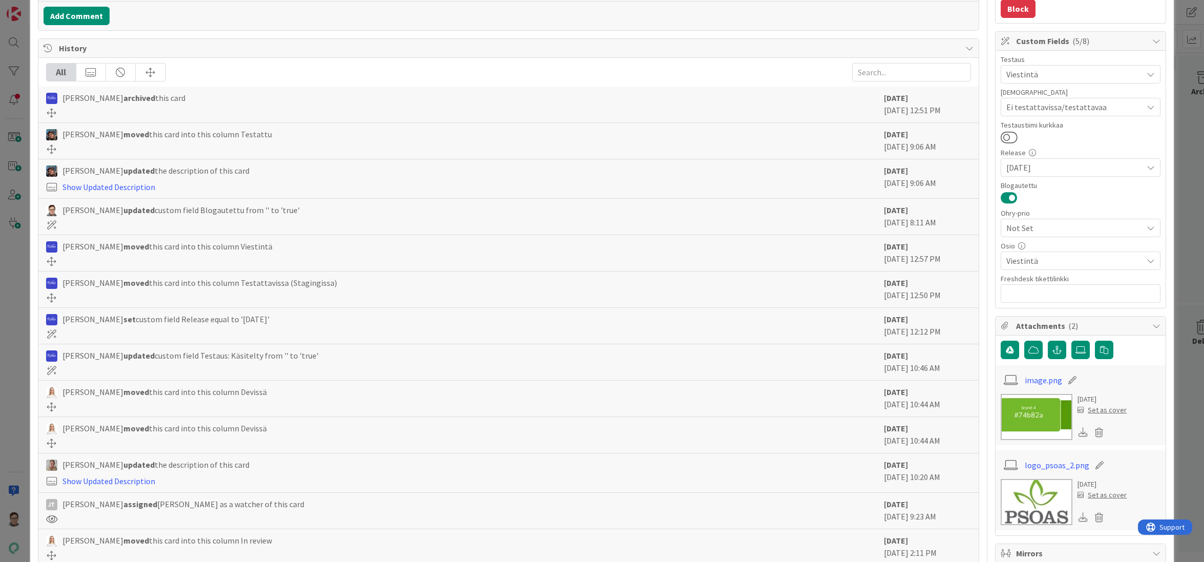
click at [396, 552] on div at bounding box center [462, 555] width 833 height 9
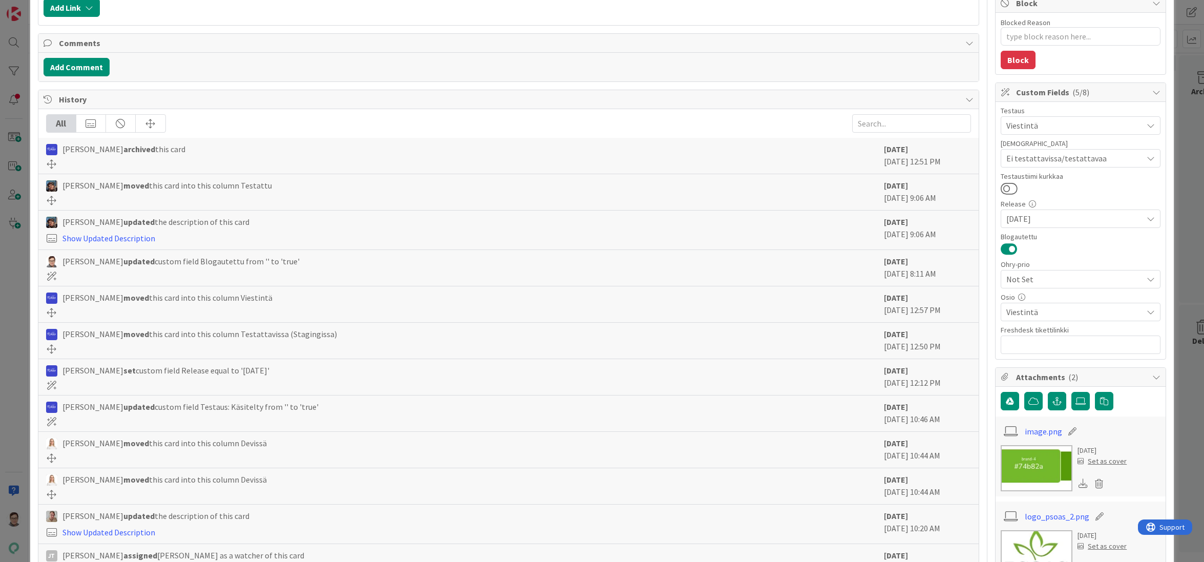
click at [513, 557] on div "[PERSON_NAME] assigned [PERSON_NAME] as a watcher of this card" at bounding box center [462, 555] width 833 height 12
click at [528, 550] on div "[PERSON_NAME] assigned [PERSON_NAME] as a watcher of this card" at bounding box center [462, 555] width 833 height 12
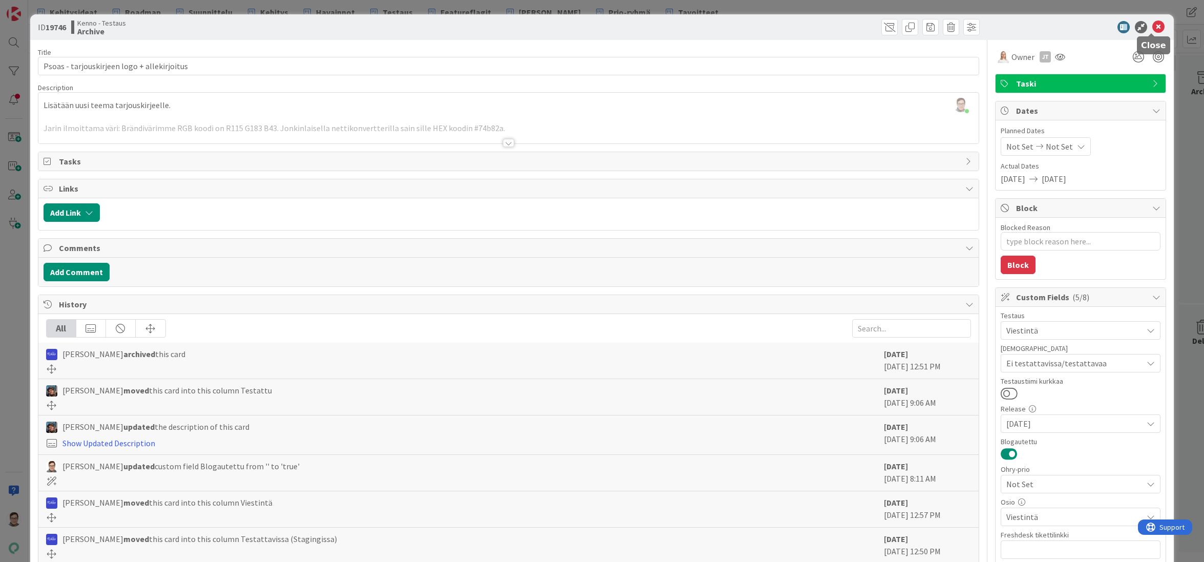
click at [1152, 30] on icon at bounding box center [1158, 27] width 12 height 12
